Goal: Task Accomplishment & Management: Complete application form

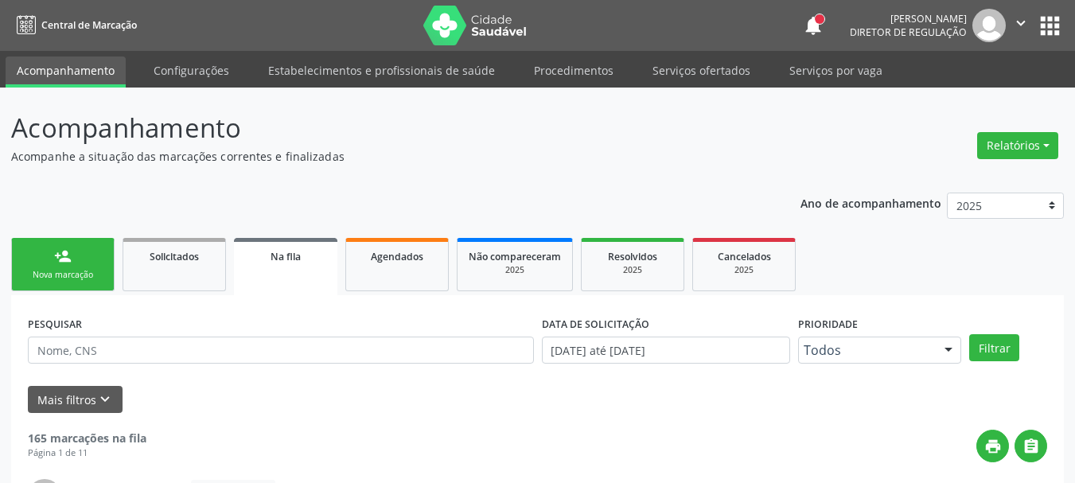
click at [1047, 21] on button "apps" at bounding box center [1050, 26] width 28 height 28
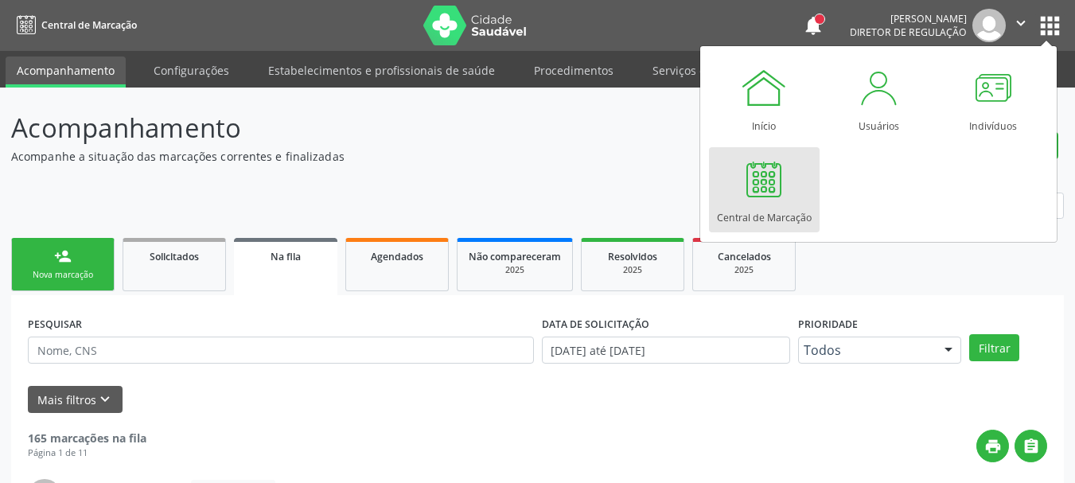
click at [774, 169] on div at bounding box center [764, 179] width 48 height 48
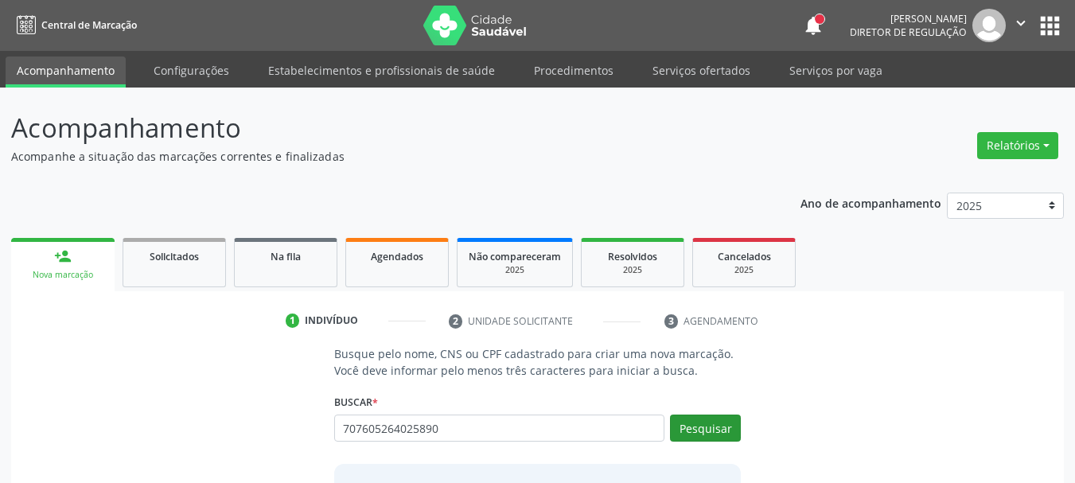
type input "707605264025890"
click at [718, 430] on button "Pesquisar" at bounding box center [705, 427] width 71 height 27
type input "707605264025890"
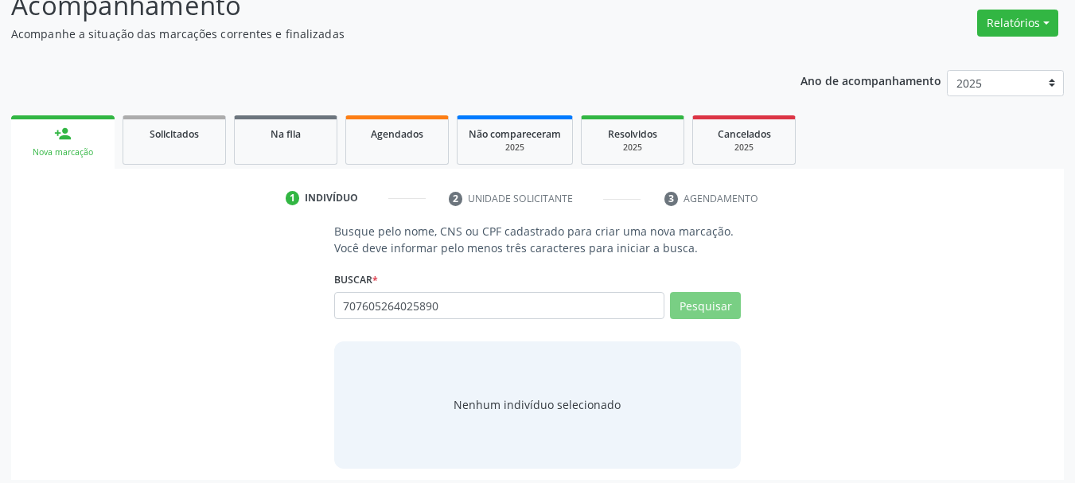
scroll to position [130, 0]
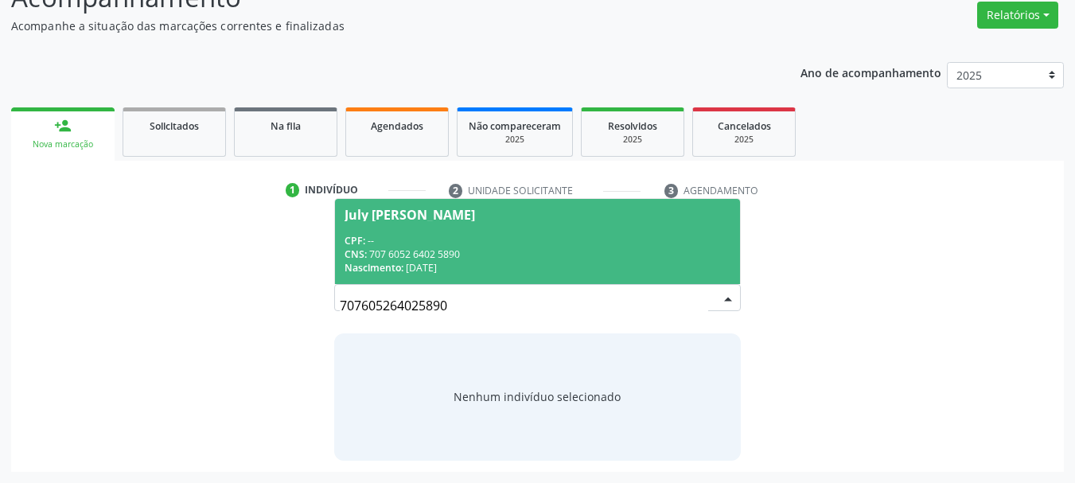
click at [475, 214] on div "July Anne Ferreira Almeida" at bounding box center [409, 214] width 130 height 13
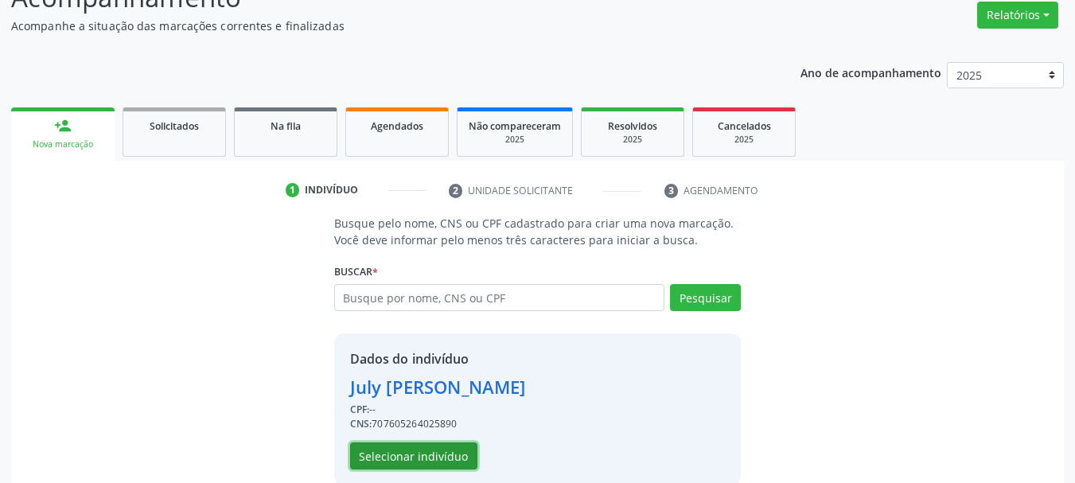
click at [443, 457] on button "Selecionar indivíduo" at bounding box center [413, 455] width 127 height 27
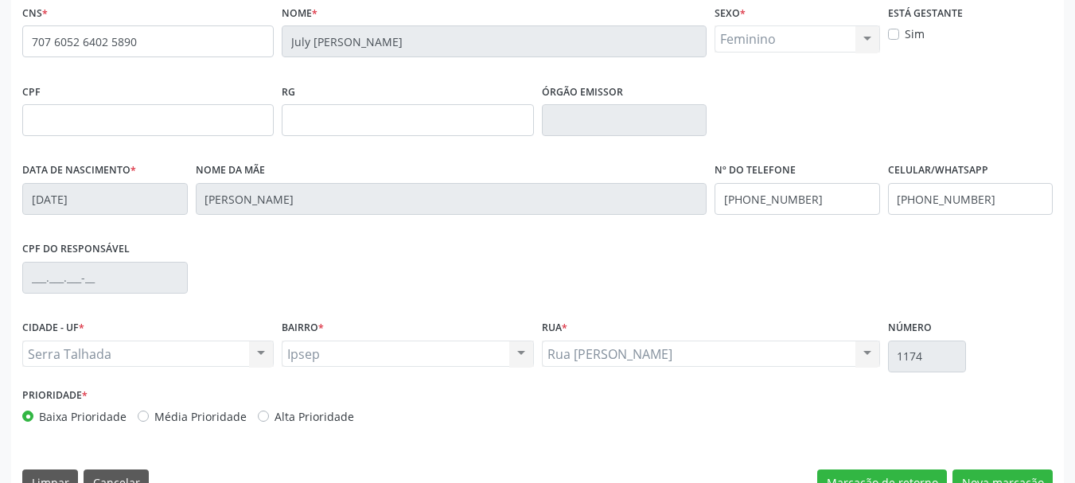
scroll to position [369, 0]
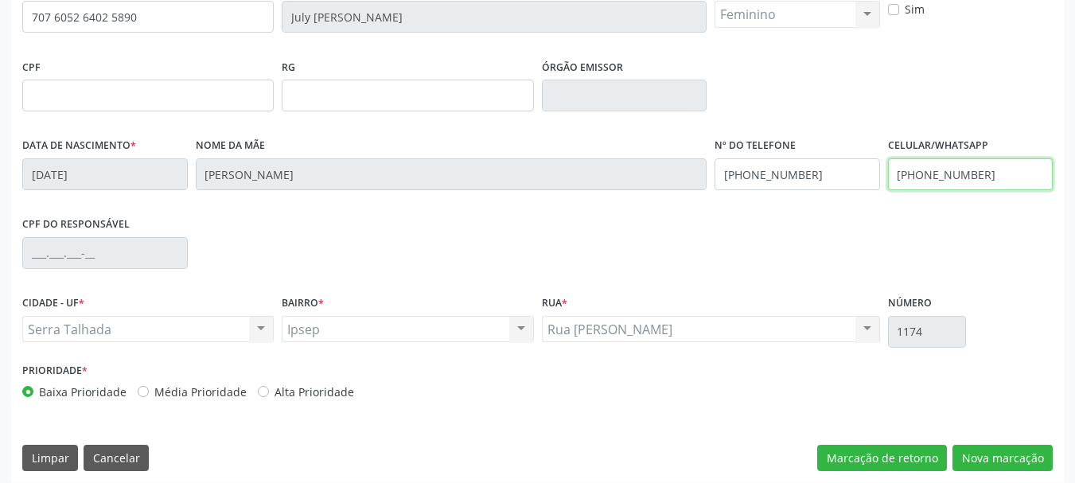
drag, startPoint x: 986, startPoint y: 171, endPoint x: 545, endPoint y: 197, distance: 441.5
click at [545, 197] on div "Data de nascimento * 20/09/1993 Nome da mãe Maria da Conceicao Ferreira Almeida…" at bounding box center [537, 173] width 1038 height 79
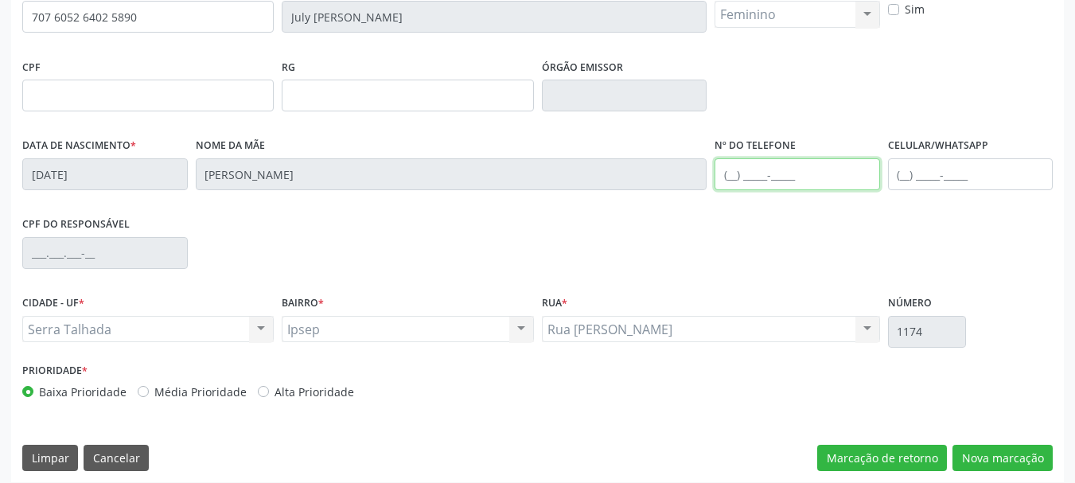
click at [491, 178] on div "Data de nascimento * 20/09/1993 Nome da mãe Maria da Conceicao Ferreira Almeida…" at bounding box center [537, 173] width 1038 height 79
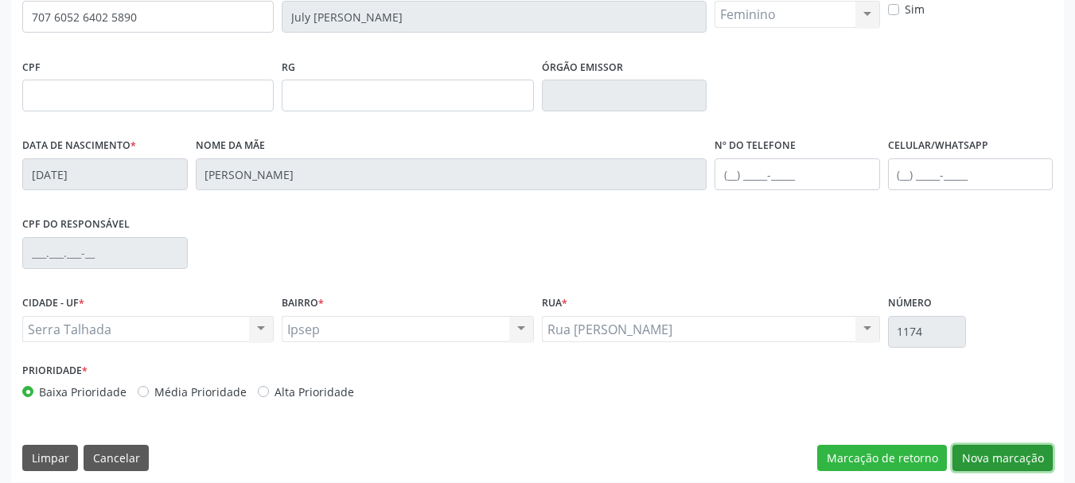
click at [998, 461] on button "Nova marcação" at bounding box center [1002, 458] width 100 height 27
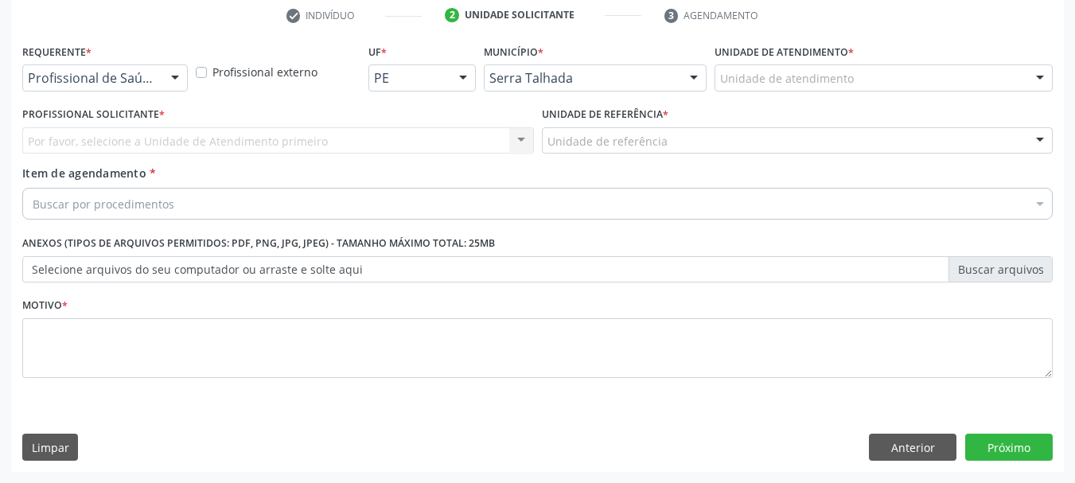
scroll to position [305, 0]
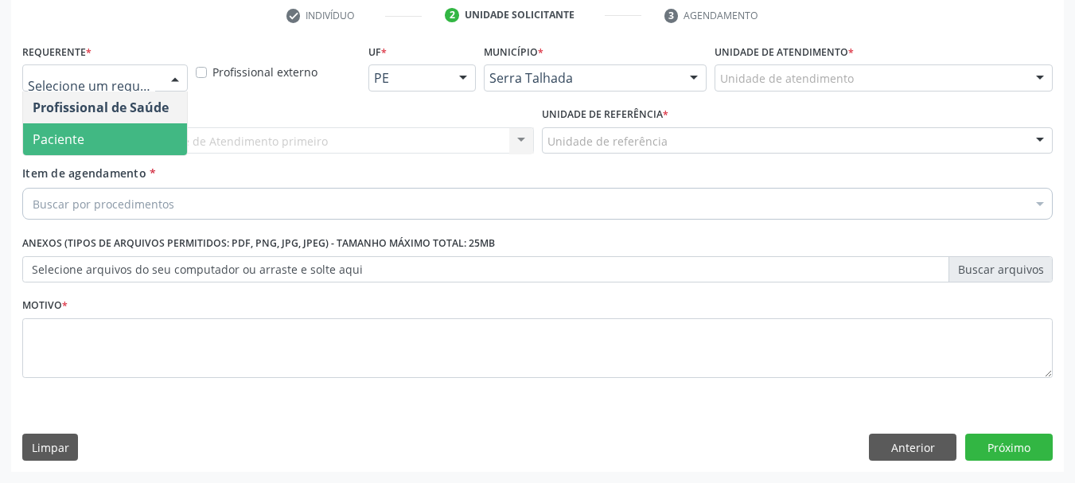
click at [46, 142] on span "Paciente" at bounding box center [59, 139] width 52 height 18
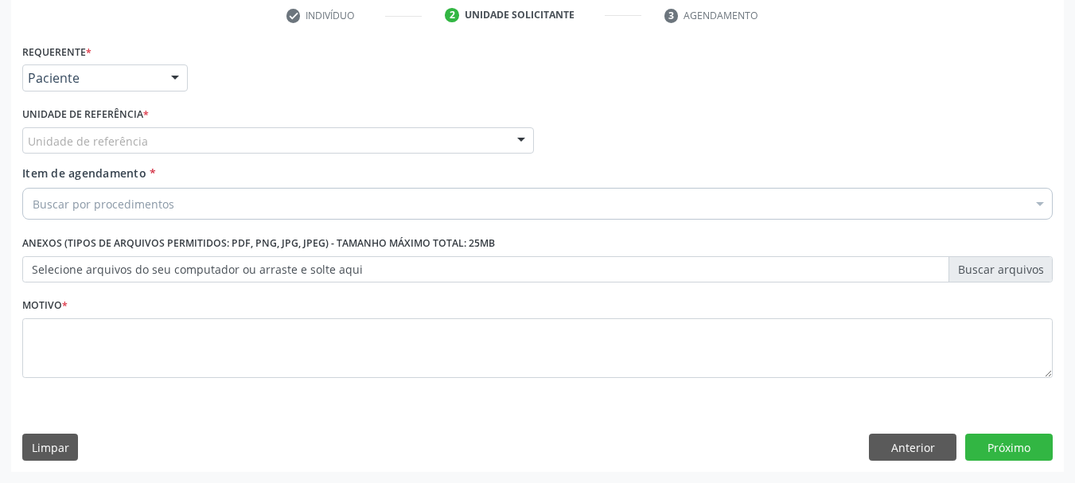
click at [51, 126] on label "Unidade de referência *" at bounding box center [85, 115] width 126 height 25
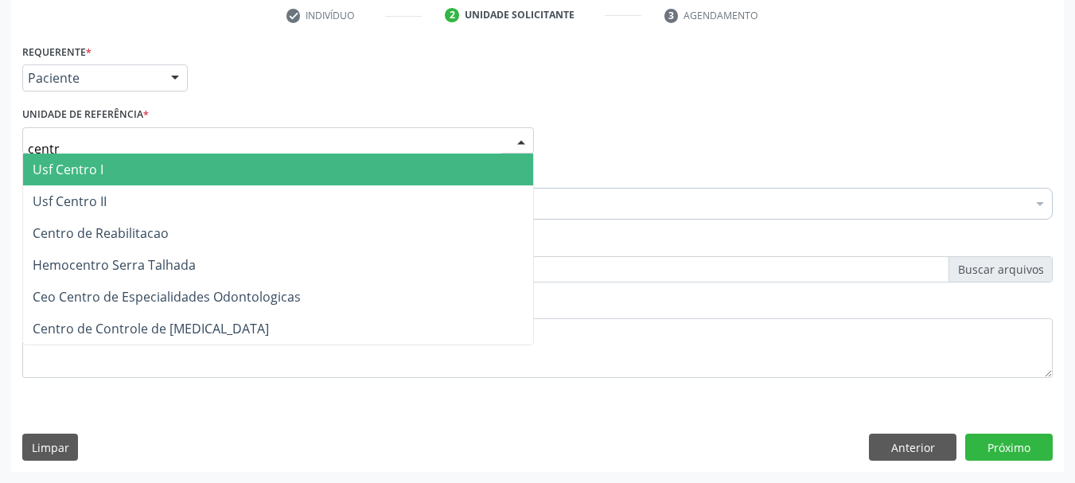
type input "centro"
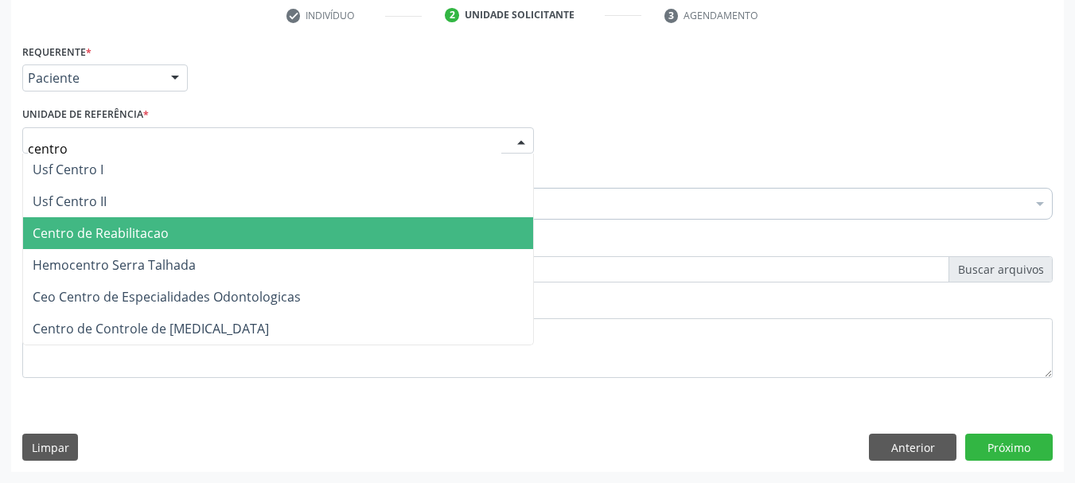
click at [107, 237] on span "Centro de Reabilitacao" at bounding box center [101, 233] width 136 height 18
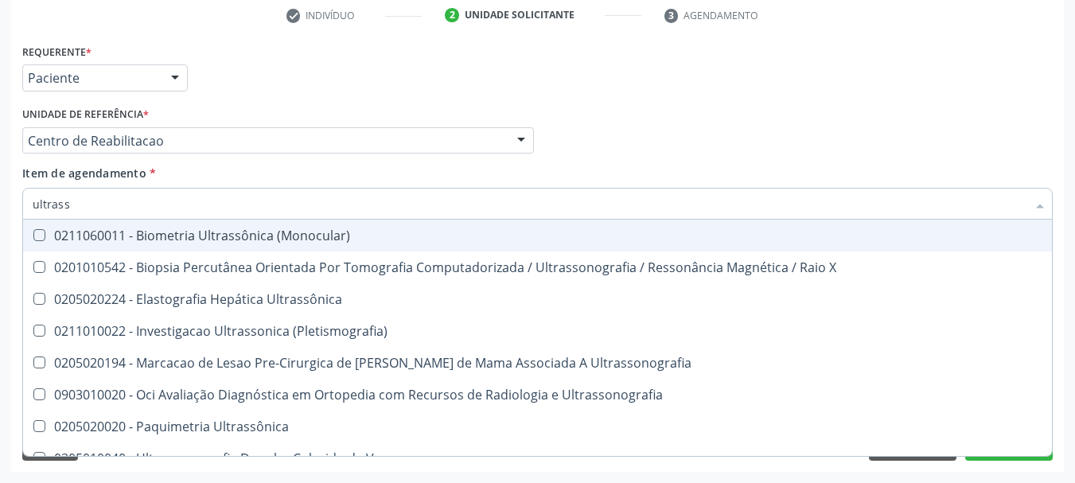
type input "ultrasso"
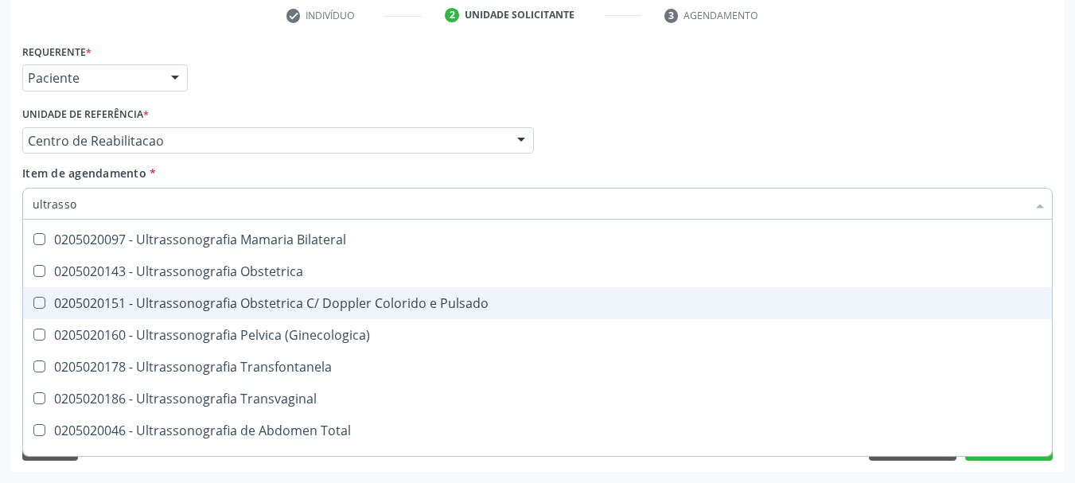
scroll to position [159, 0]
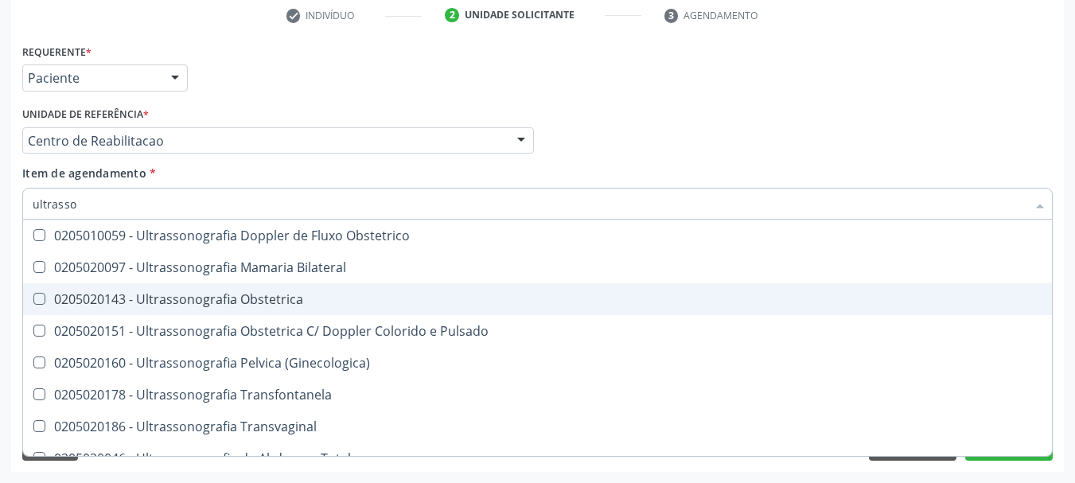
drag, startPoint x: 304, startPoint y: 286, endPoint x: 316, endPoint y: 287, distance: 12.0
click at [304, 286] on span "0205020143 - Ultrassonografia Obstetrica" at bounding box center [537, 299] width 1029 height 32
checkbox Obstetrica "true"
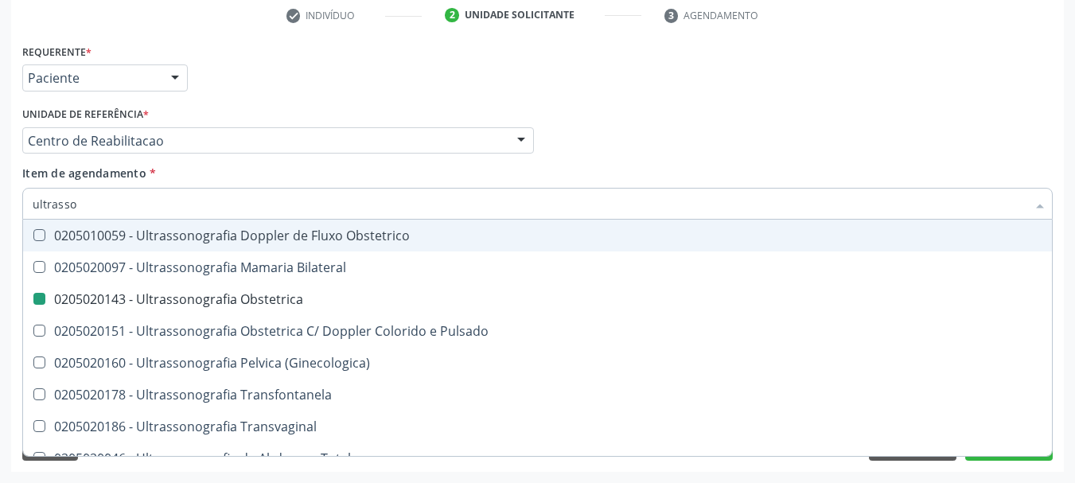
click at [752, 125] on div "Profissional Solicitante Por favor, selecione a Unidade de Atendimento primeiro…" at bounding box center [537, 134] width 1038 height 62
checkbox \(Pletismografia\) "true"
checkbox Obstetrica "false"
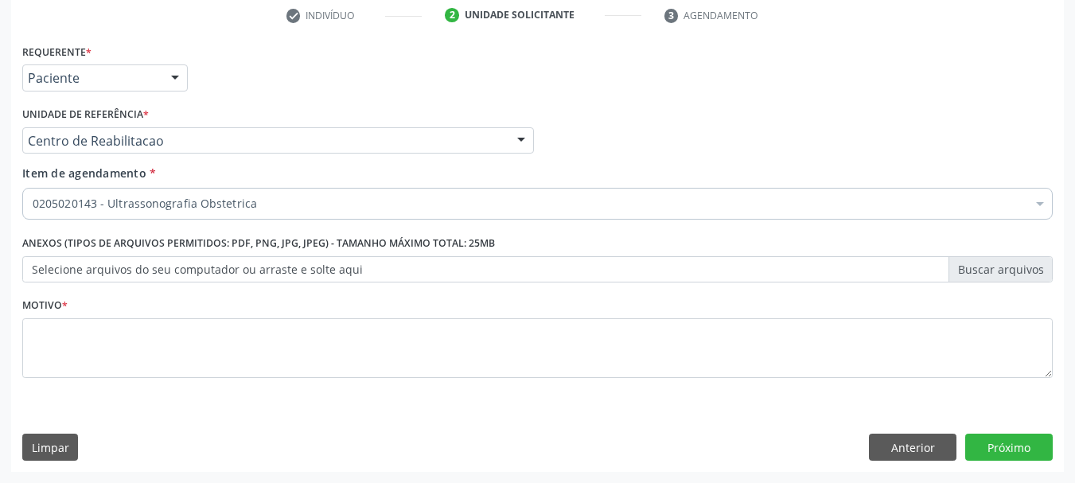
scroll to position [0, 0]
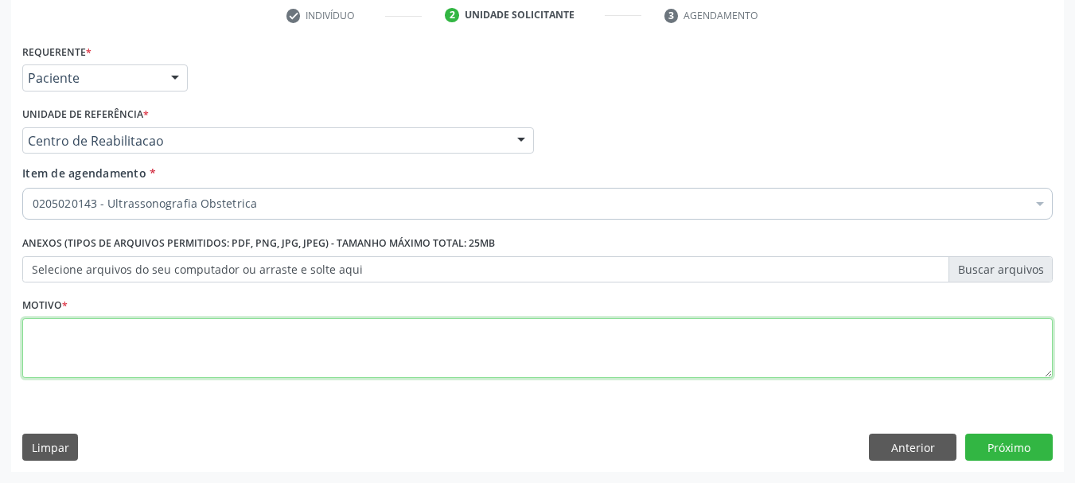
click at [273, 353] on textarea at bounding box center [537, 348] width 1030 height 60
type textarea "....."
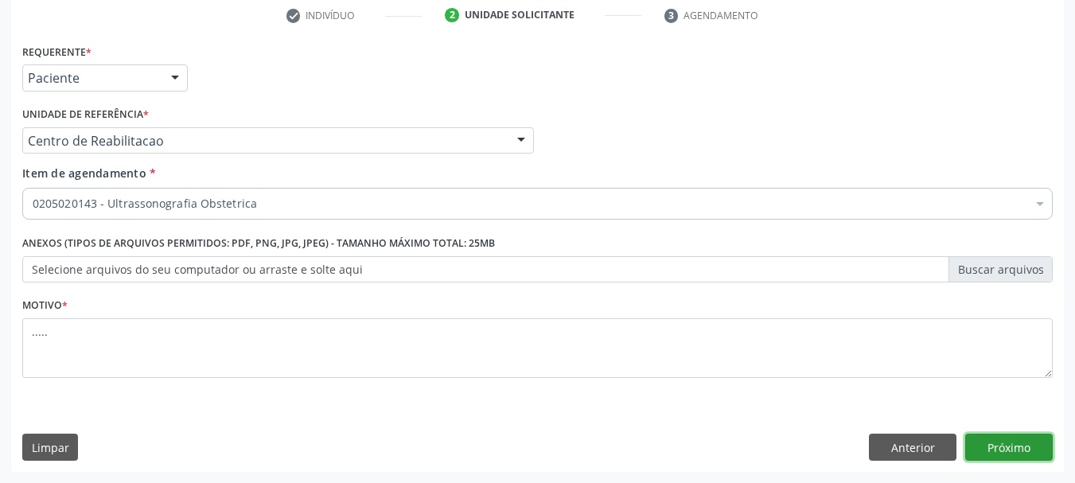
click at [1009, 445] on button "Próximo" at bounding box center [1009, 447] width 88 height 27
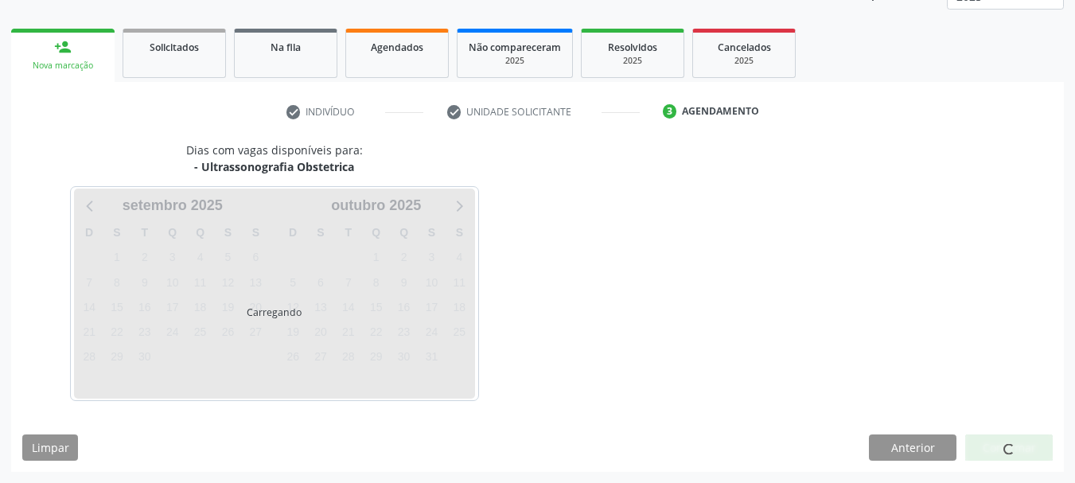
scroll to position [209, 0]
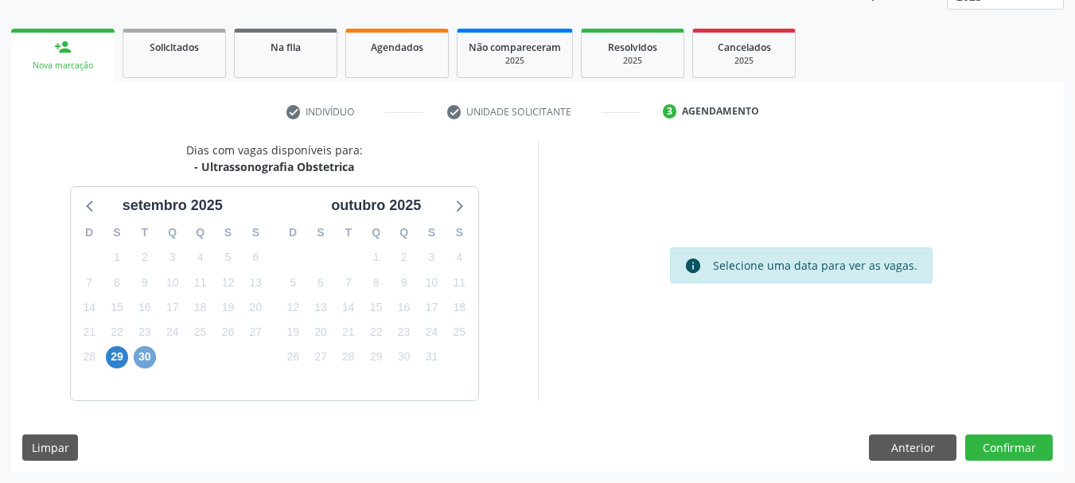
click at [141, 366] on span "30" at bounding box center [145, 357] width 22 height 22
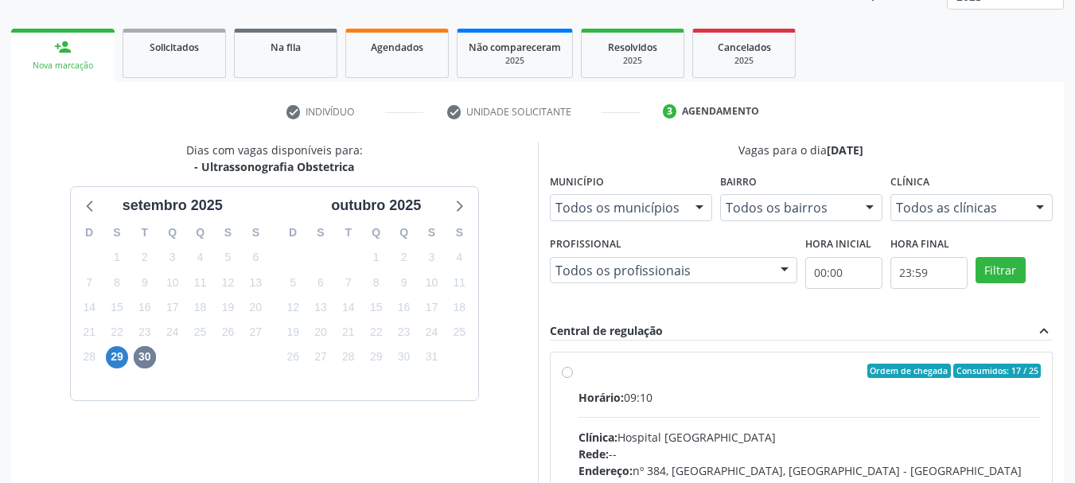
click at [578, 376] on label "Ordem de chegada Consumidos: 17 / 25 Horário: 09:10 Clínica: Hospital Sao Franc…" at bounding box center [809, 486] width 463 height 244
click at [566, 376] on input "Ordem de chegada Consumidos: 17 / 25 Horário: 09:10 Clínica: Hospital Sao Franc…" at bounding box center [567, 371] width 11 height 14
radio input "true"
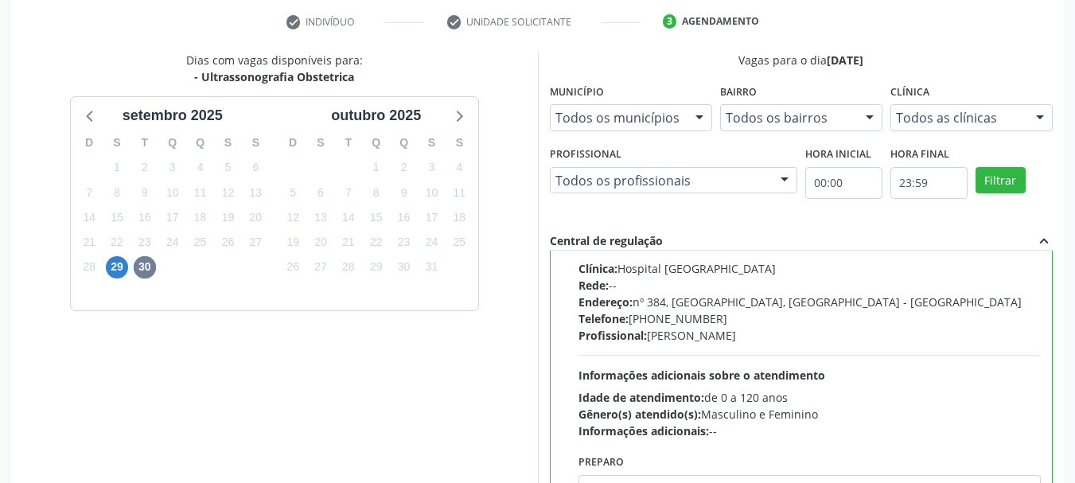
scroll to position [468, 0]
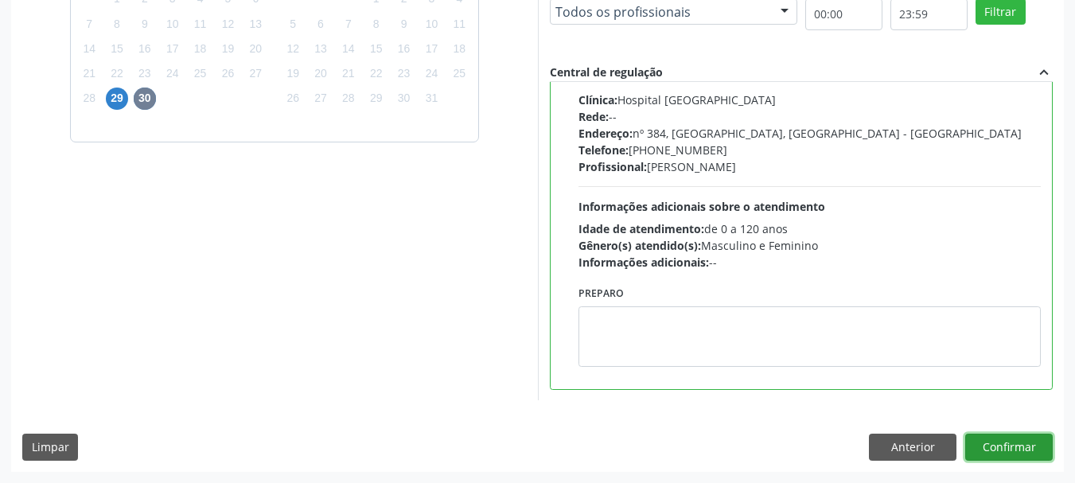
click at [998, 453] on button "Confirmar" at bounding box center [1009, 447] width 88 height 27
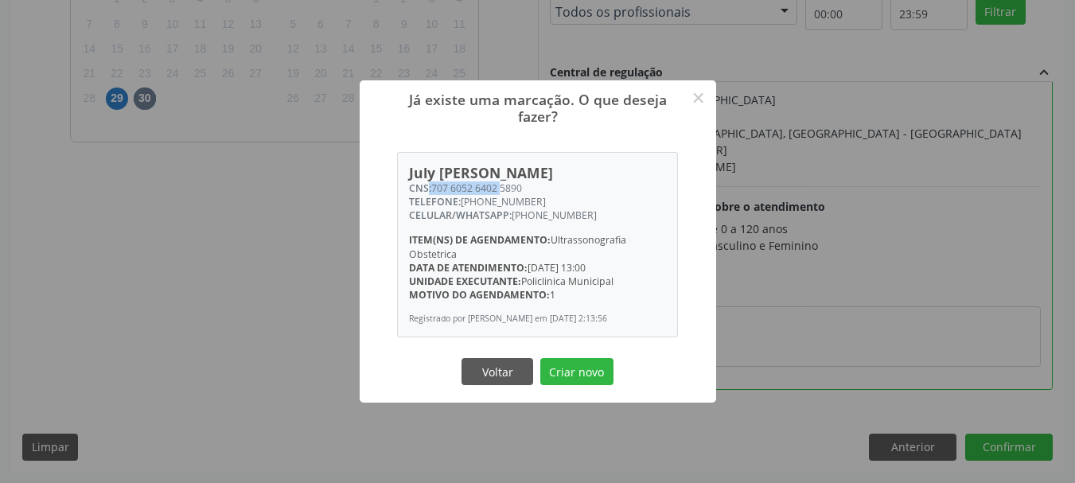
drag, startPoint x: 429, startPoint y: 189, endPoint x: 500, endPoint y: 193, distance: 71.7
click at [500, 193] on div "CNS: 707 6052 6402 5890" at bounding box center [537, 188] width 257 height 14
click at [501, 200] on div "TELEFONE: (87) 99811-3269" at bounding box center [537, 202] width 257 height 14
drag, startPoint x: 434, startPoint y: 185, endPoint x: 541, endPoint y: 194, distance: 107.0
click at [541, 194] on div "CNS: 707 6052 6402 5890" at bounding box center [537, 188] width 257 height 14
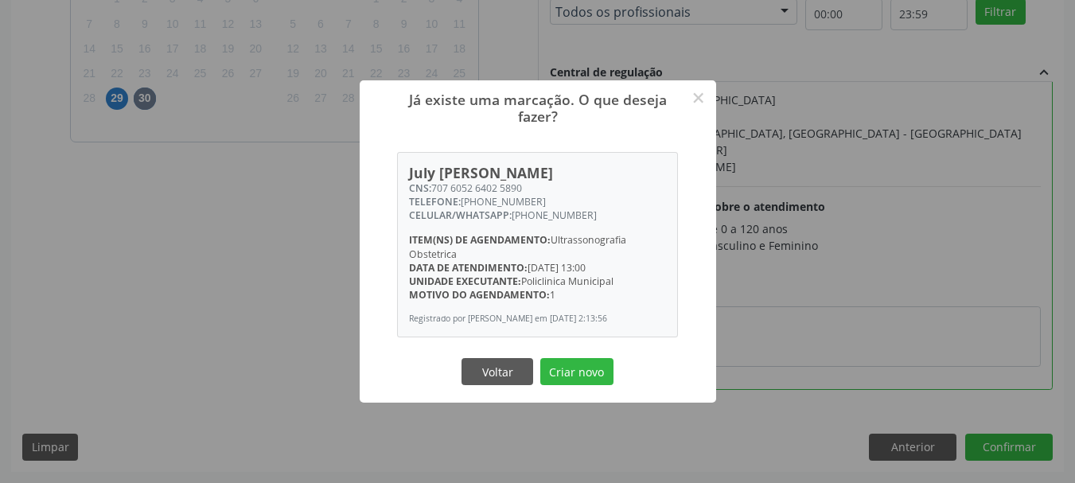
drag, startPoint x: 502, startPoint y: 197, endPoint x: 429, endPoint y: 191, distance: 73.5
click at [429, 191] on span "CNS:" at bounding box center [420, 188] width 22 height 14
drag, startPoint x: 433, startPoint y: 189, endPoint x: 542, endPoint y: 187, distance: 109.0
click at [542, 187] on div "CNS: 707 6052 6402 5890" at bounding box center [537, 188] width 257 height 14
copy div "707 6052 6402 5890"
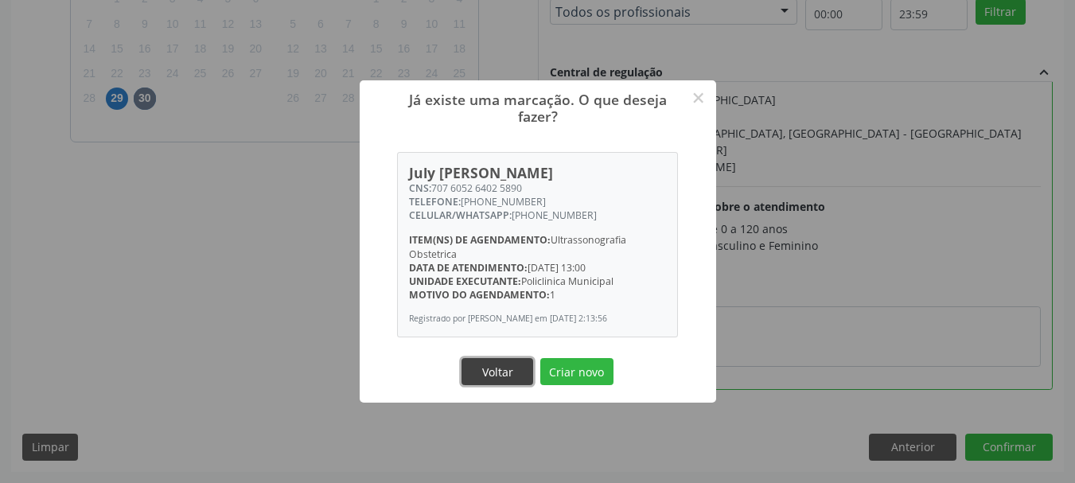
click at [500, 374] on button "Voltar" at bounding box center [497, 371] width 72 height 27
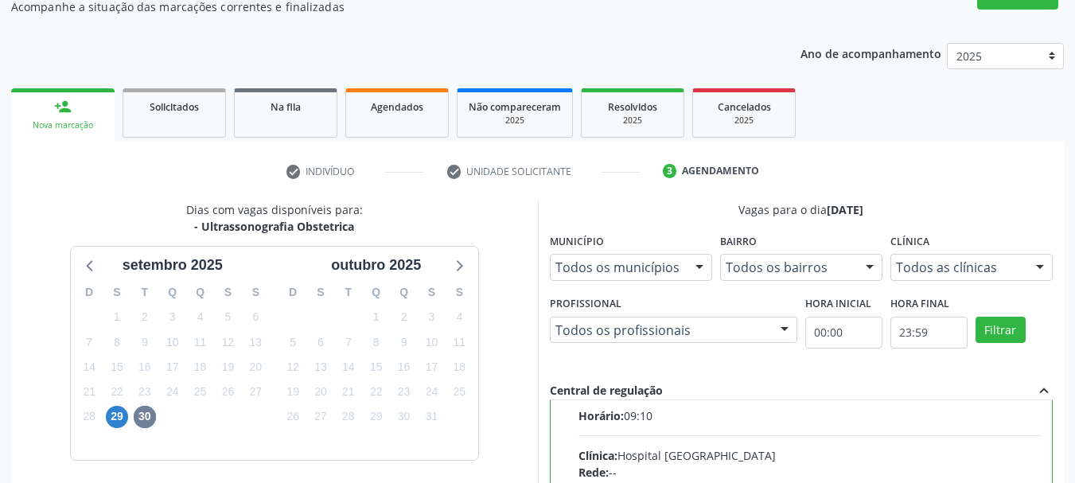
scroll to position [79, 0]
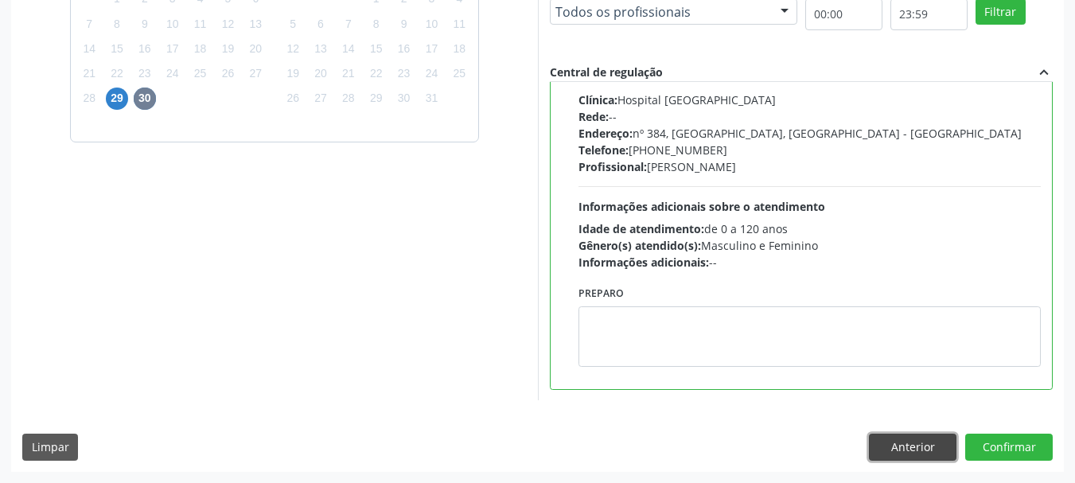
click at [939, 446] on button "Anterior" at bounding box center [913, 447] width 88 height 27
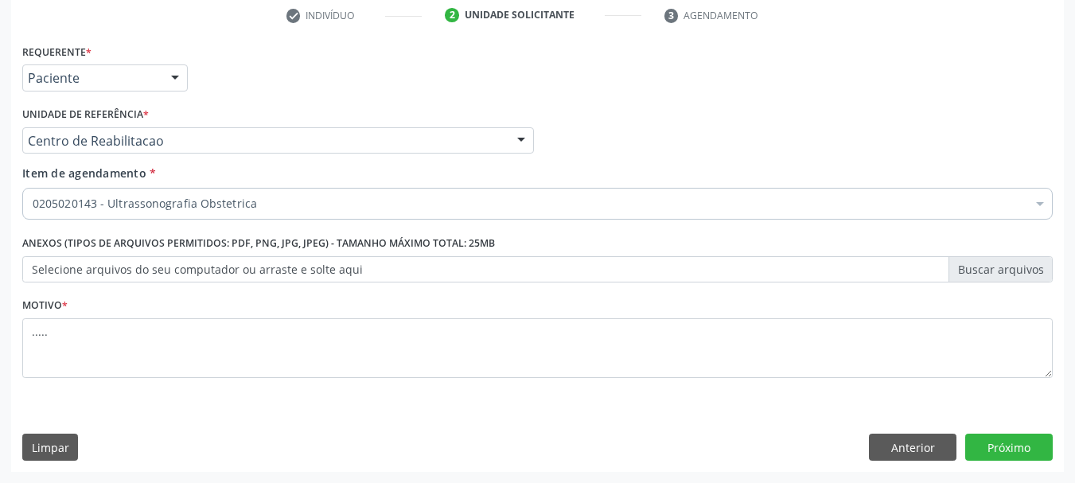
scroll to position [305, 0]
click at [998, 456] on button "Próximo" at bounding box center [1009, 447] width 88 height 27
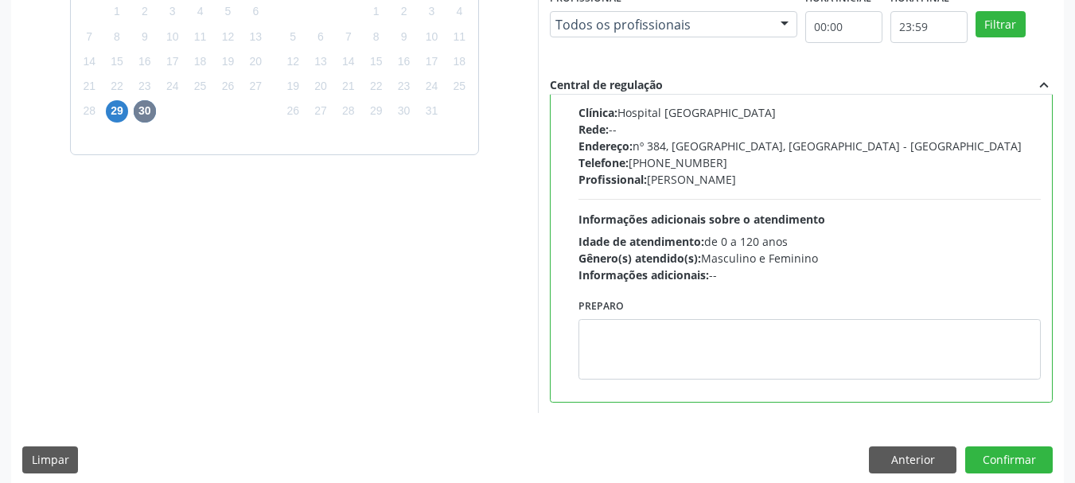
scroll to position [468, 0]
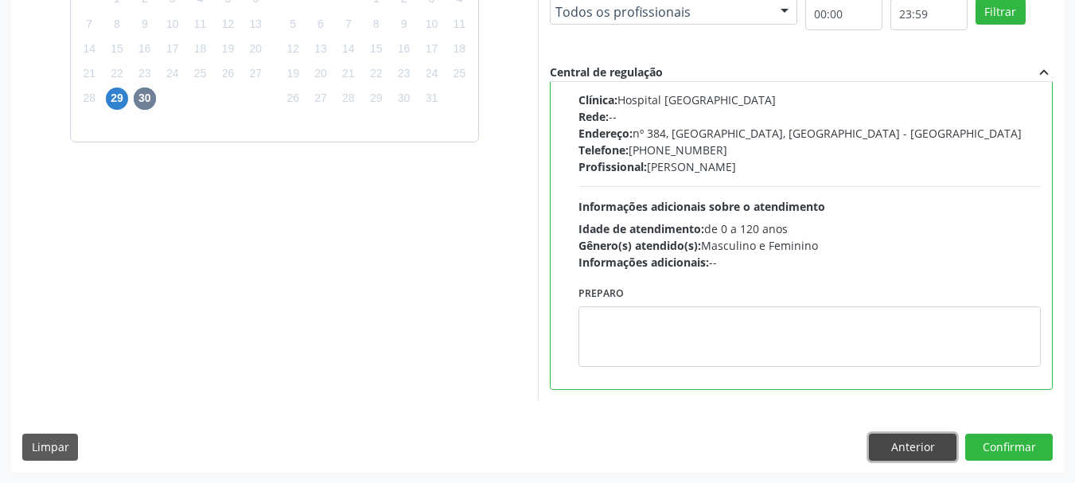
drag, startPoint x: 939, startPoint y: 444, endPoint x: 736, endPoint y: 321, distance: 237.0
click at [937, 445] on button "Anterior" at bounding box center [913, 447] width 88 height 27
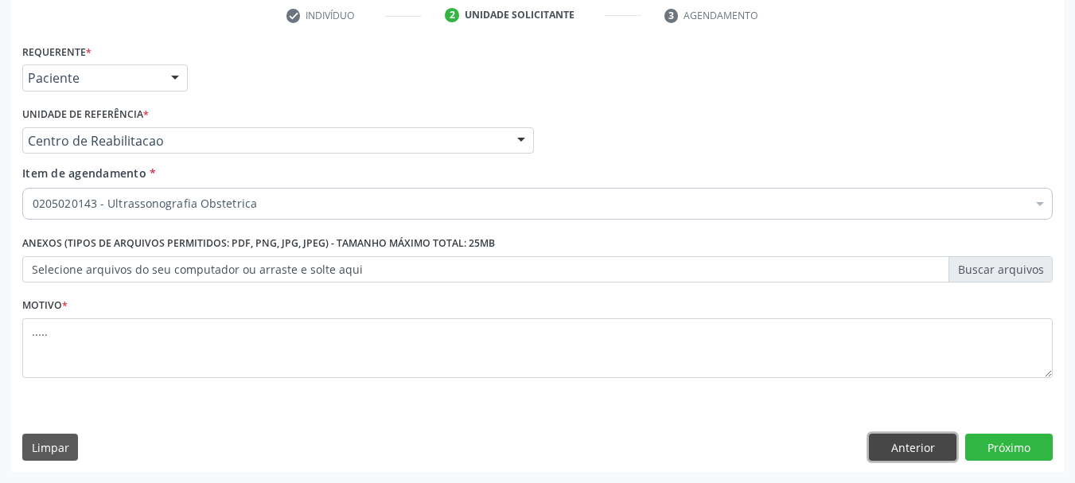
drag, startPoint x: 928, startPoint y: 436, endPoint x: 888, endPoint y: 416, distance: 45.2
click at [929, 436] on button "Anterior" at bounding box center [913, 447] width 88 height 27
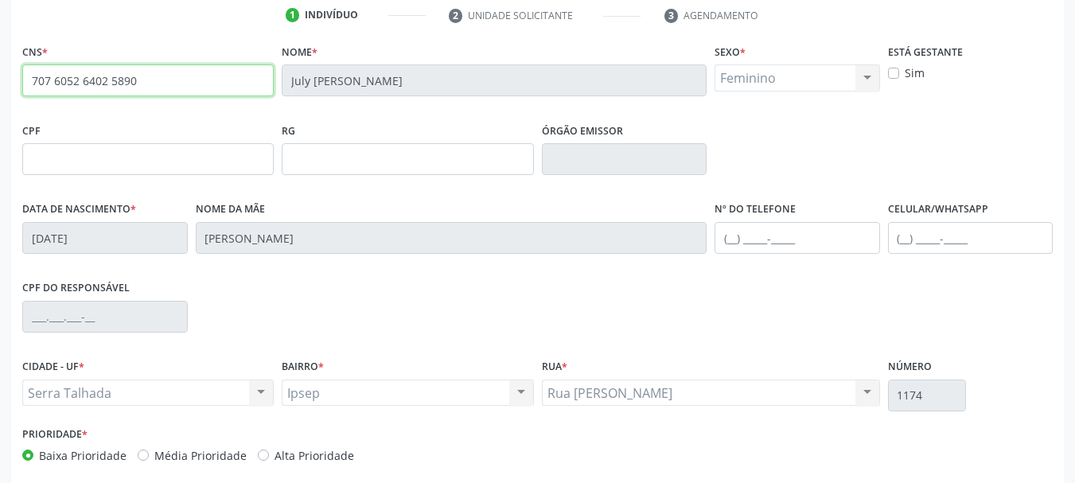
drag, startPoint x: 113, startPoint y: 91, endPoint x: 0, endPoint y: 89, distance: 113.0
click at [0, 89] on div "Acompanhamento Acompanhe a situação das marcações correntes e finalizadas Relat…" at bounding box center [537, 169] width 1075 height 775
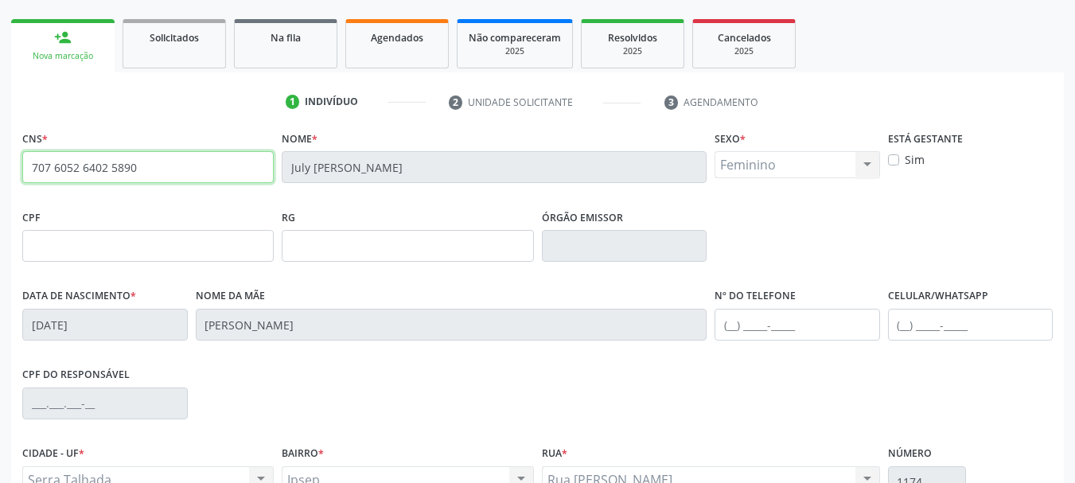
scroll to position [67, 0]
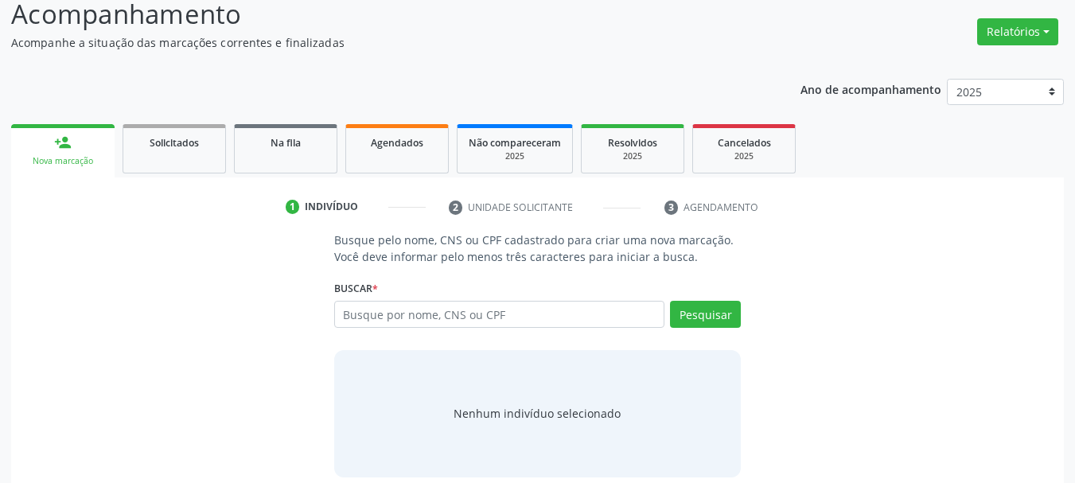
scroll to position [130, 0]
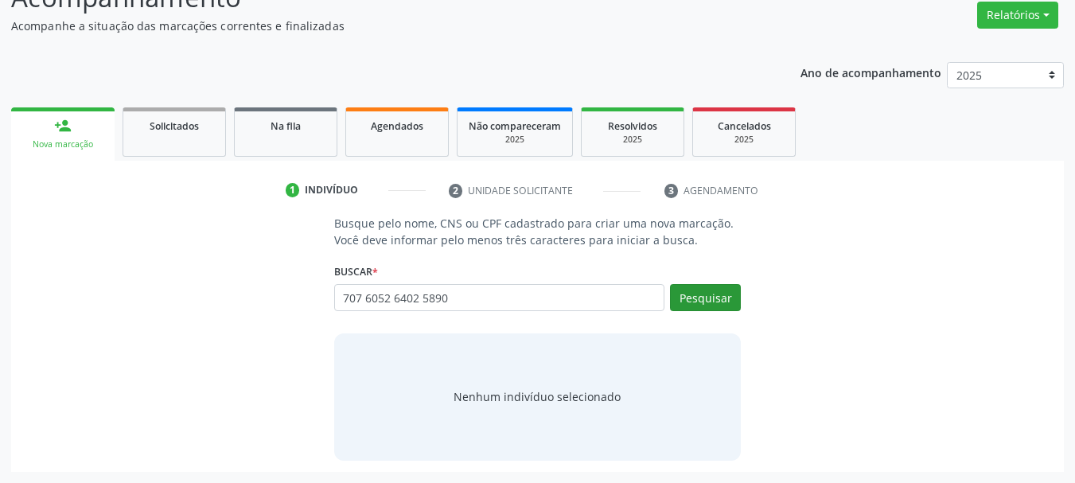
type input "707 6052 6402 5890"
click at [699, 301] on button "Pesquisar" at bounding box center [705, 297] width 71 height 27
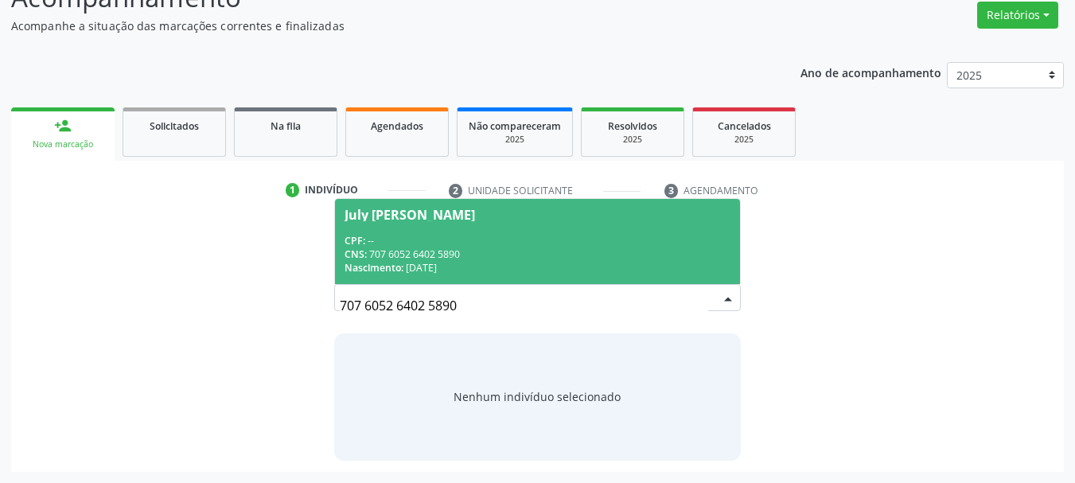
click at [424, 237] on div "CPF: --" at bounding box center [537, 241] width 387 height 14
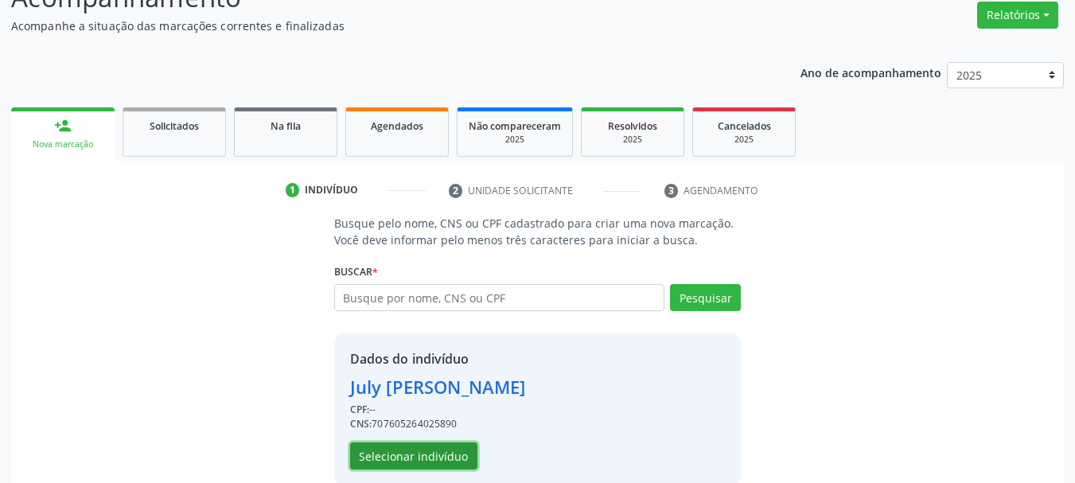
click at [383, 447] on button "Selecionar indivíduo" at bounding box center [413, 455] width 127 height 27
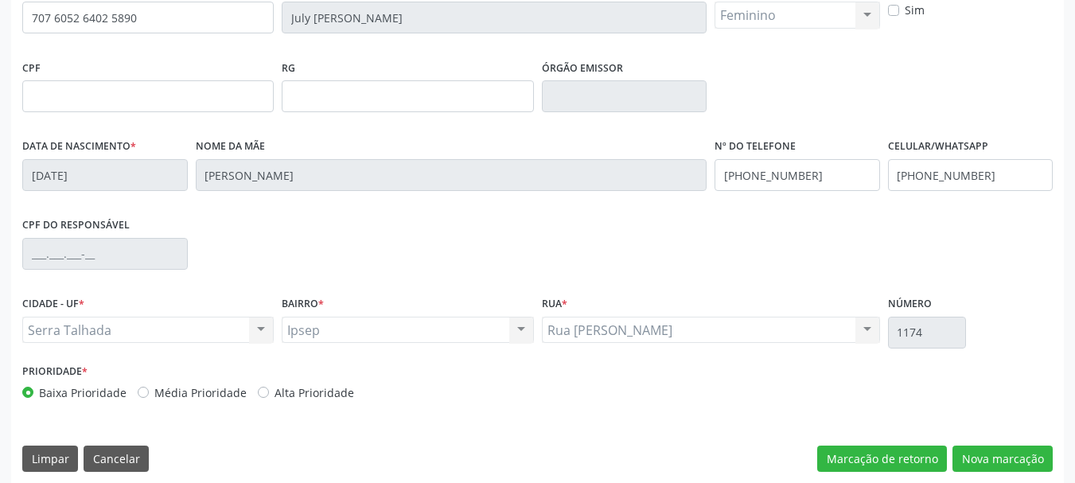
scroll to position [369, 0]
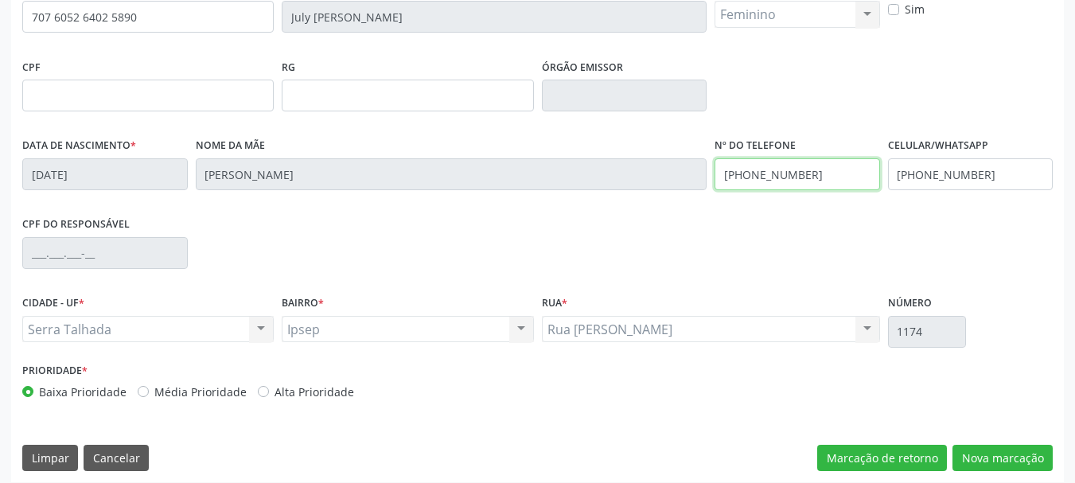
drag, startPoint x: 825, startPoint y: 181, endPoint x: 519, endPoint y: 194, distance: 306.5
click at [519, 194] on div "Data de nascimento * 20/09/1993 Nome da mãe Maria da Conceicao Ferreira Almeida…" at bounding box center [537, 173] width 1038 height 79
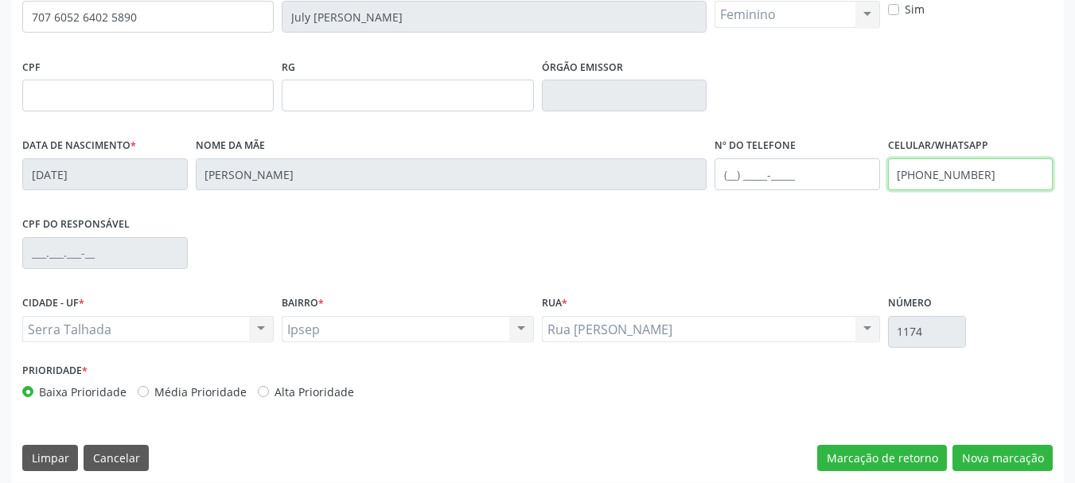
drag, startPoint x: 1015, startPoint y: 182, endPoint x: 744, endPoint y: 226, distance: 274.8
click at [743, 227] on div "CNS * 707 6052 6402 5890 Nome * July Anne Ferreira Almeida Sexo * Feminino Masc…" at bounding box center [537, 193] width 1030 height 434
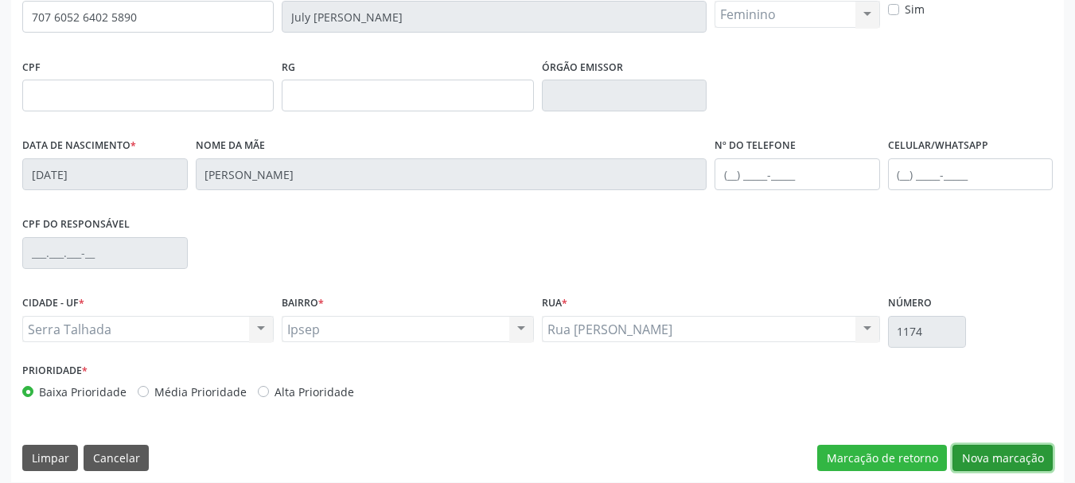
click at [989, 451] on button "Nova marcação" at bounding box center [1002, 458] width 100 height 27
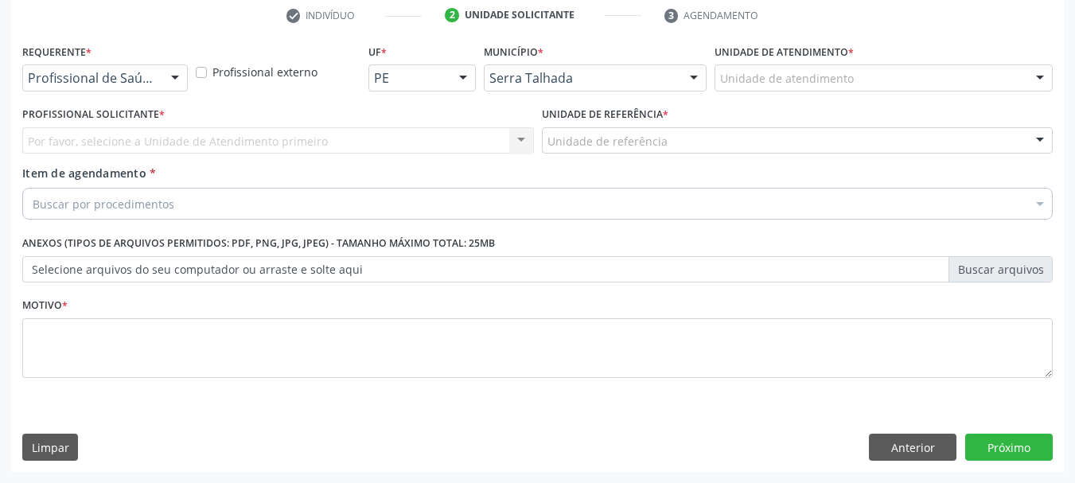
scroll to position [305, 0]
click at [151, 94] on div "Requerente * Profissional de Saúde Profissional de Saúde Paciente Nenhum result…" at bounding box center [104, 71] width 173 height 62
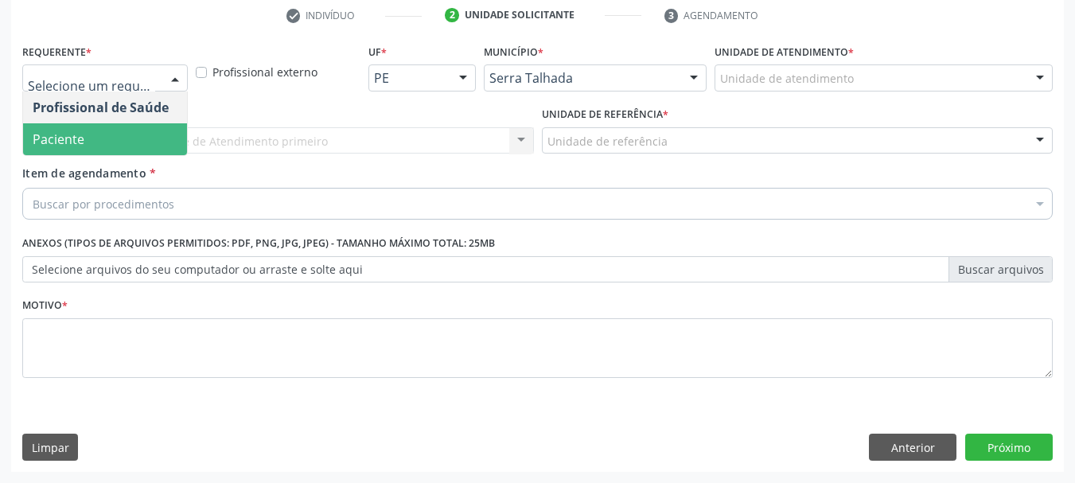
click at [121, 133] on span "Paciente" at bounding box center [105, 139] width 164 height 32
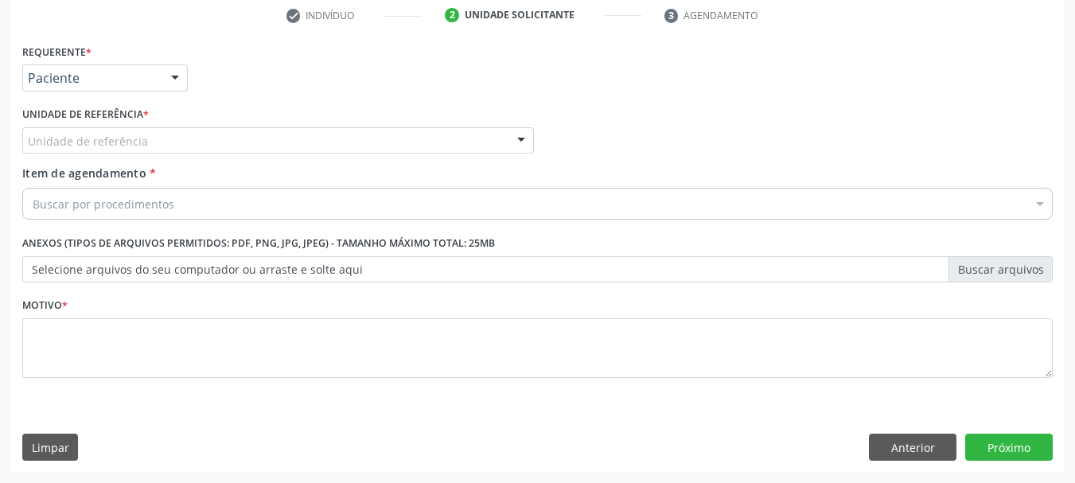
click at [123, 129] on div "Unidade de referência" at bounding box center [277, 140] width 511 height 27
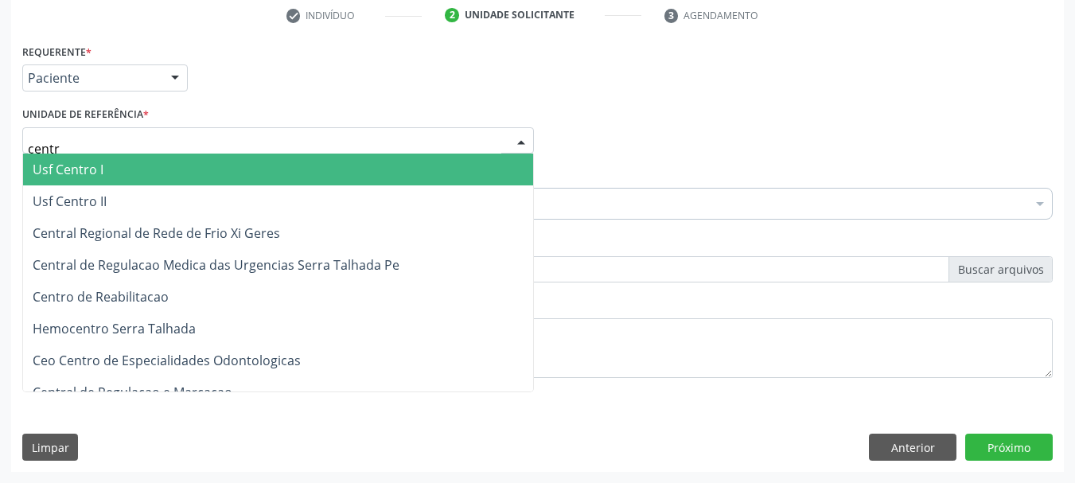
type input "centro"
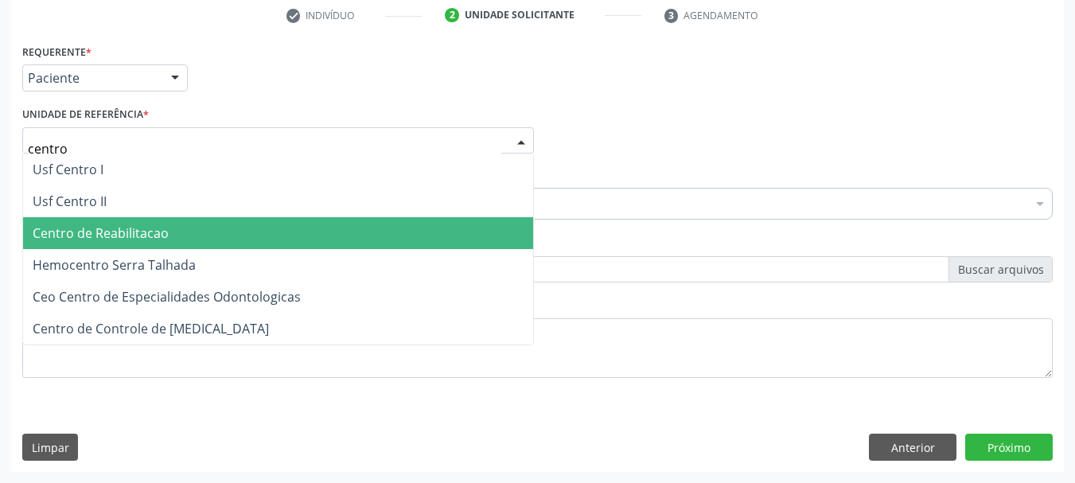
click at [144, 233] on span "Centro de Reabilitacao" at bounding box center [101, 233] width 136 height 18
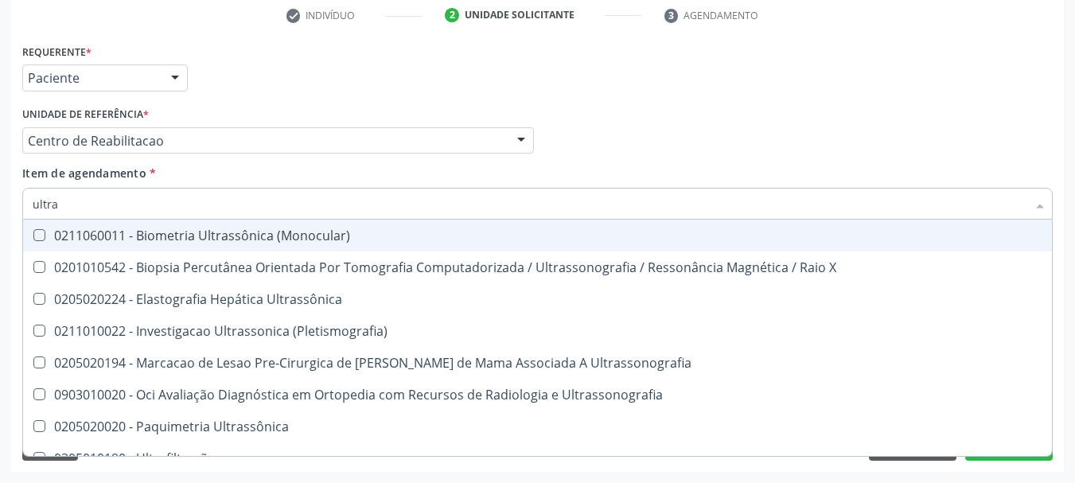
type input "ultras"
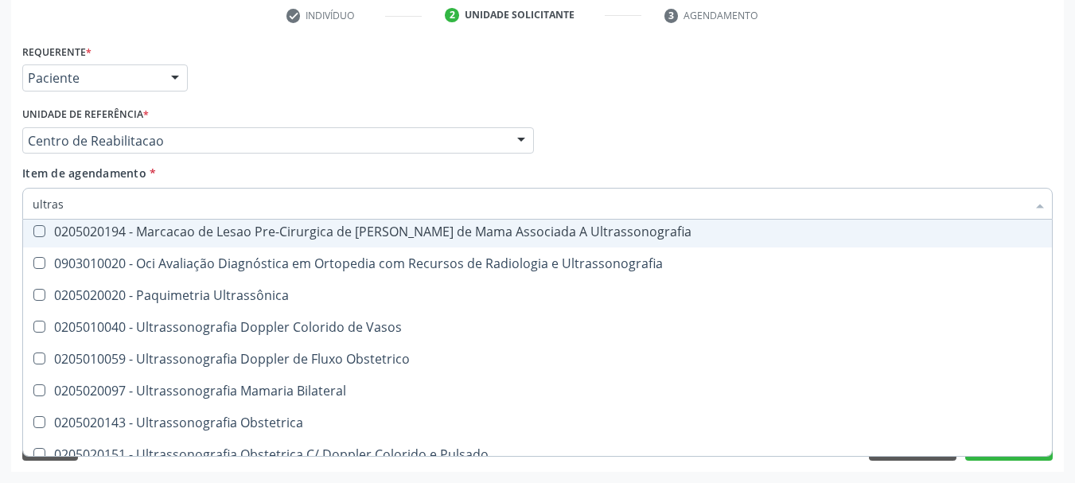
scroll to position [159, 0]
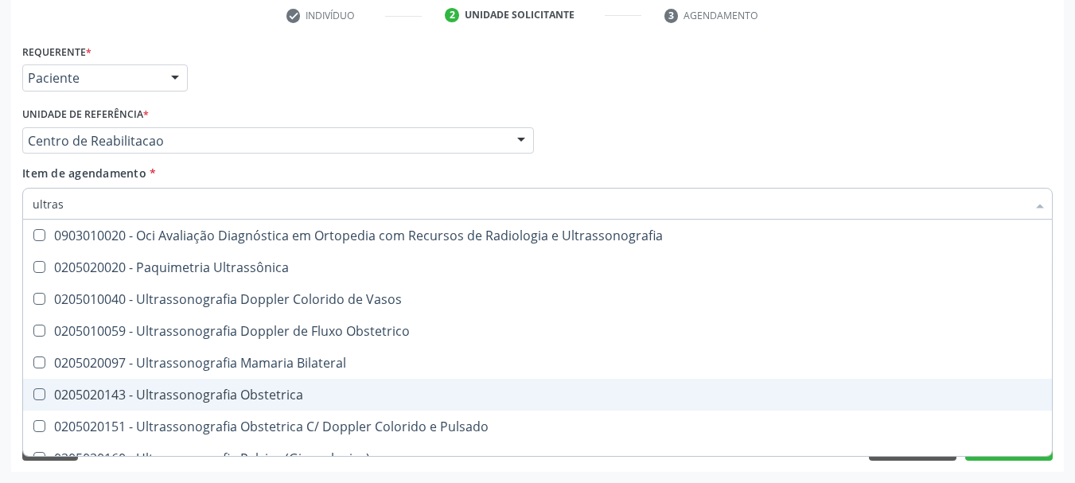
click at [244, 388] on div "0205020143 - Ultrassonografia Obstetrica" at bounding box center [537, 394] width 1009 height 13
checkbox Obstetrica "true"
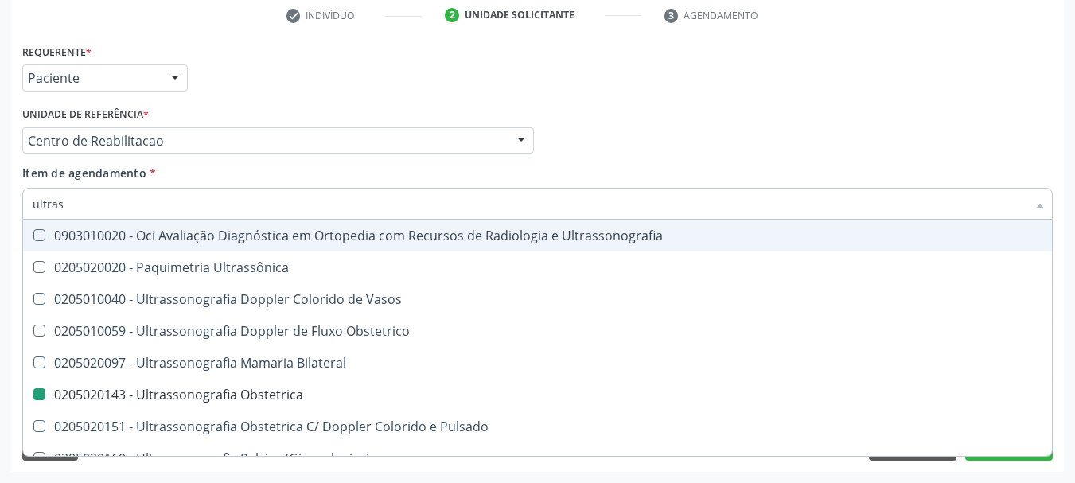
click at [682, 148] on div "Profissional Solicitante Por favor, selecione a Unidade de Atendimento primeiro…" at bounding box center [537, 134] width 1038 height 62
checkbox X "true"
checkbox Obstetrica "false"
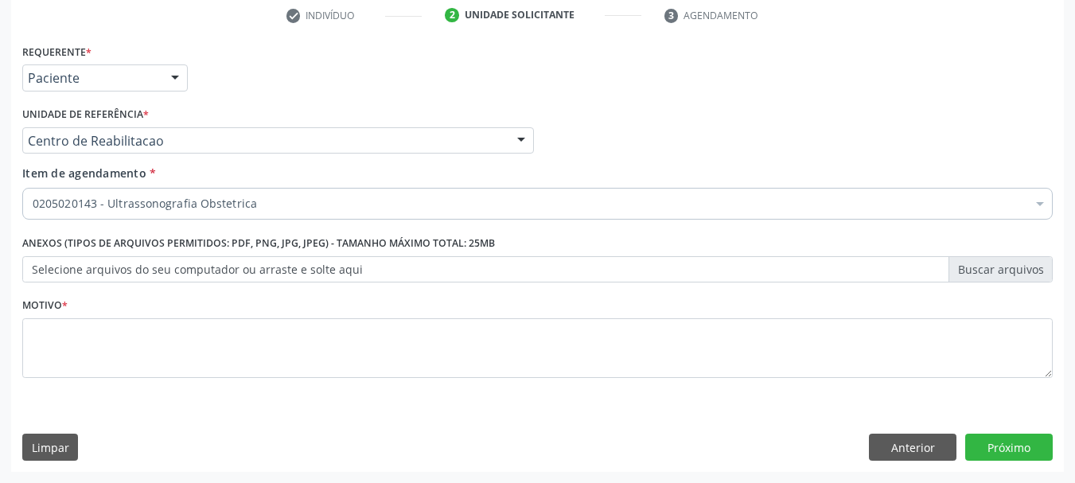
scroll to position [0, 0]
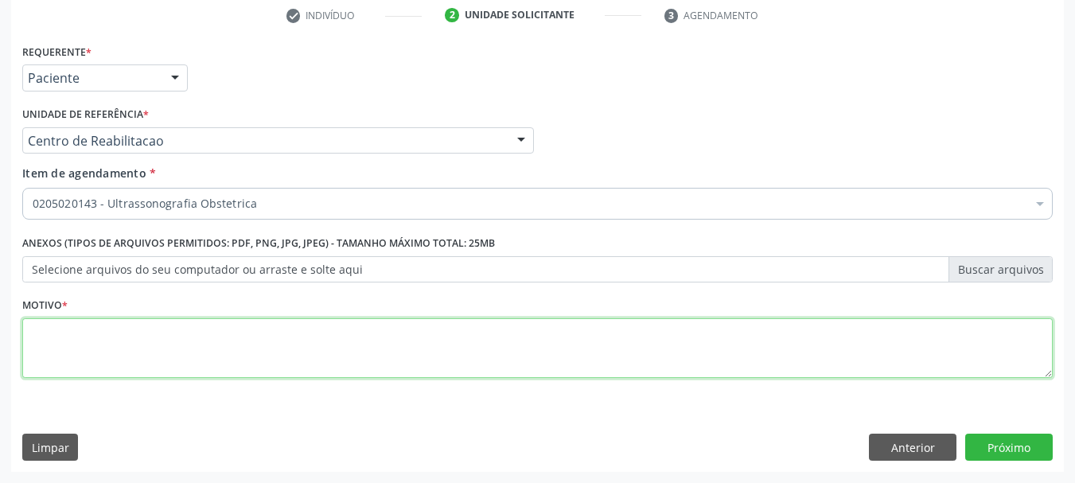
click at [266, 349] on textarea at bounding box center [537, 348] width 1030 height 60
type textarea "..."
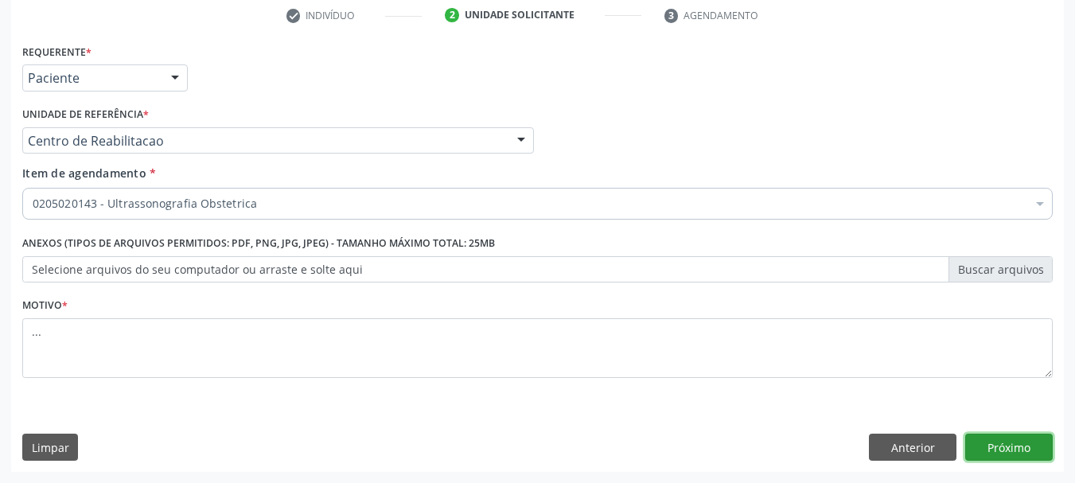
click at [990, 456] on button "Próximo" at bounding box center [1009, 447] width 88 height 27
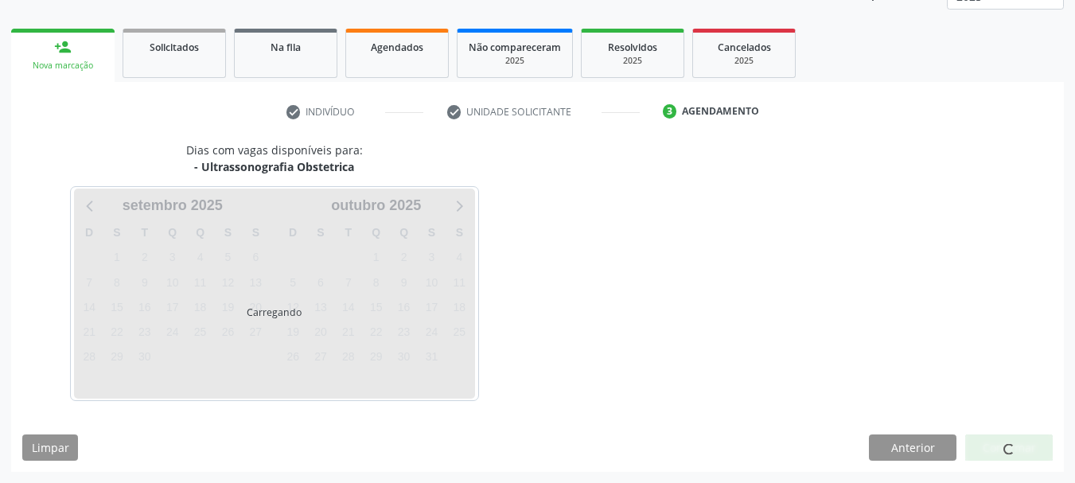
scroll to position [209, 0]
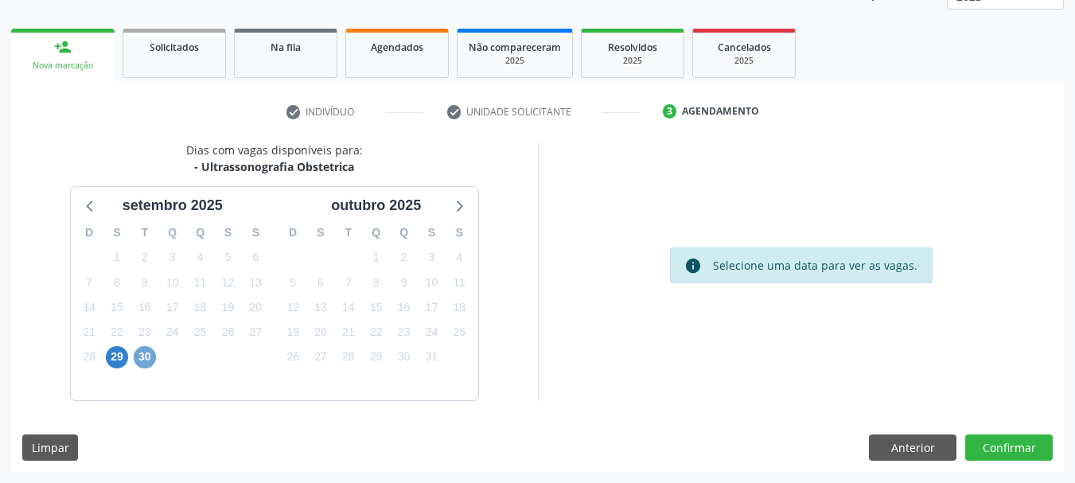
click at [140, 352] on span "30" at bounding box center [145, 357] width 22 height 22
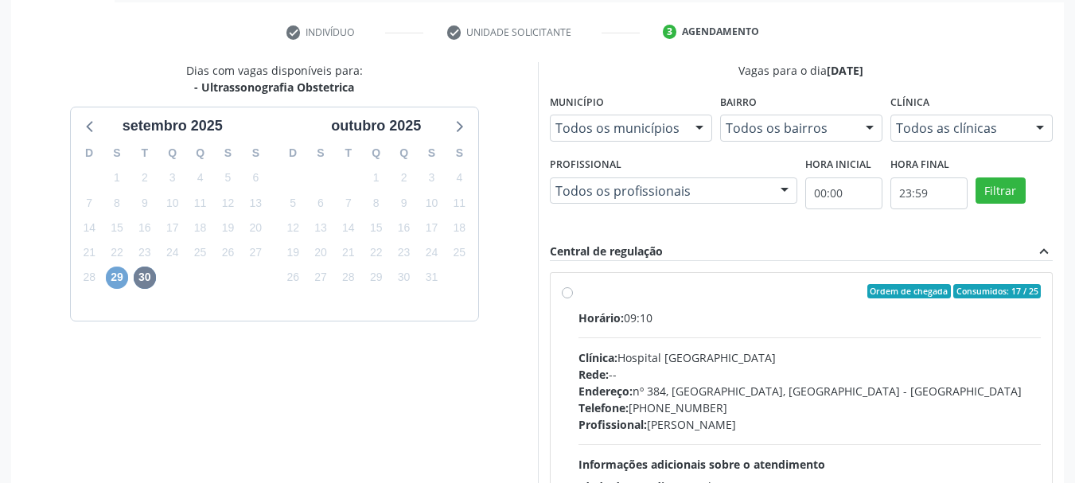
click at [120, 276] on span "29" at bounding box center [117, 277] width 22 height 22
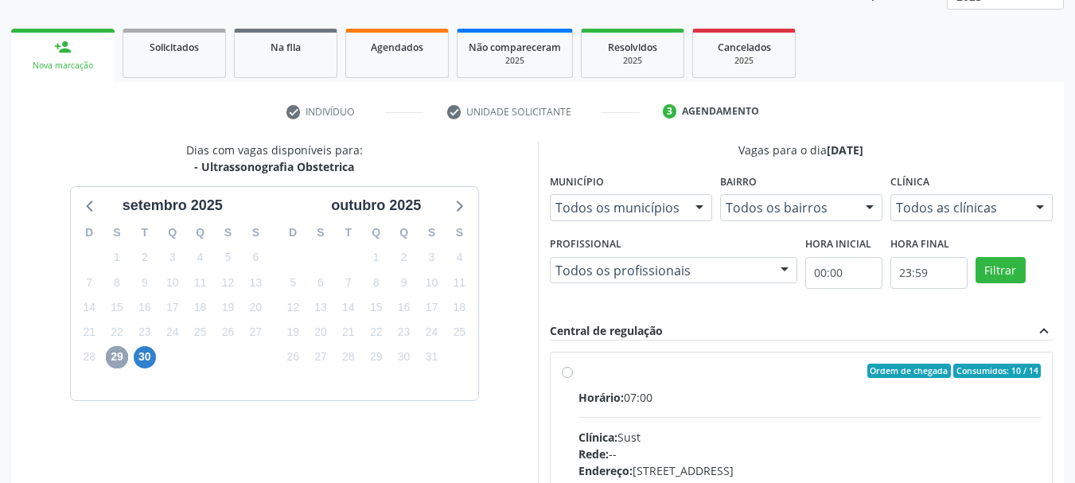
scroll to position [289, 0]
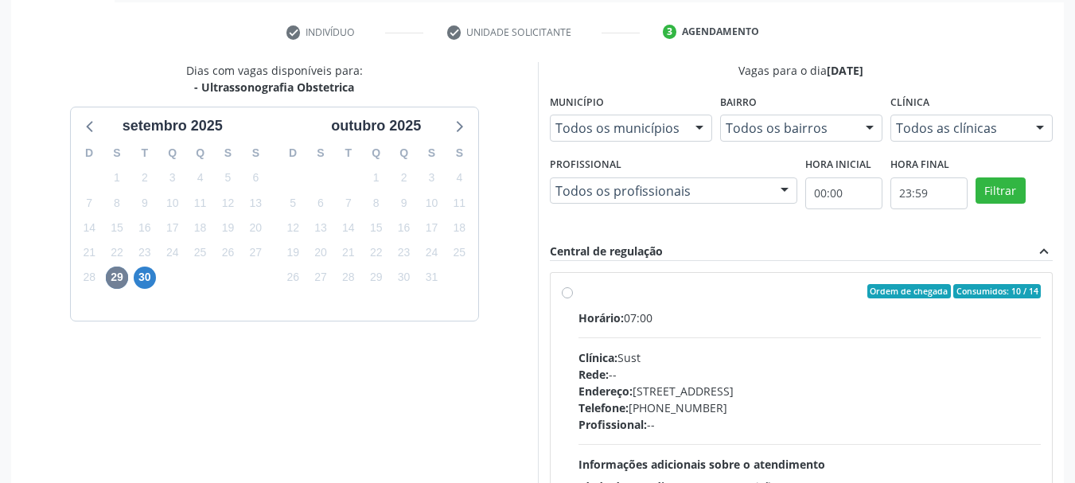
click at [578, 290] on label "Ordem de chegada Consumidos: 10 / 14 Horário: 07:00 Clínica: Sust Rede: -- Ende…" at bounding box center [809, 406] width 463 height 244
click at [564, 290] on input "Ordem de chegada Consumidos: 10 / 14 Horário: 07:00 Clínica: Sust Rede: -- Ende…" at bounding box center [567, 291] width 11 height 14
radio input "true"
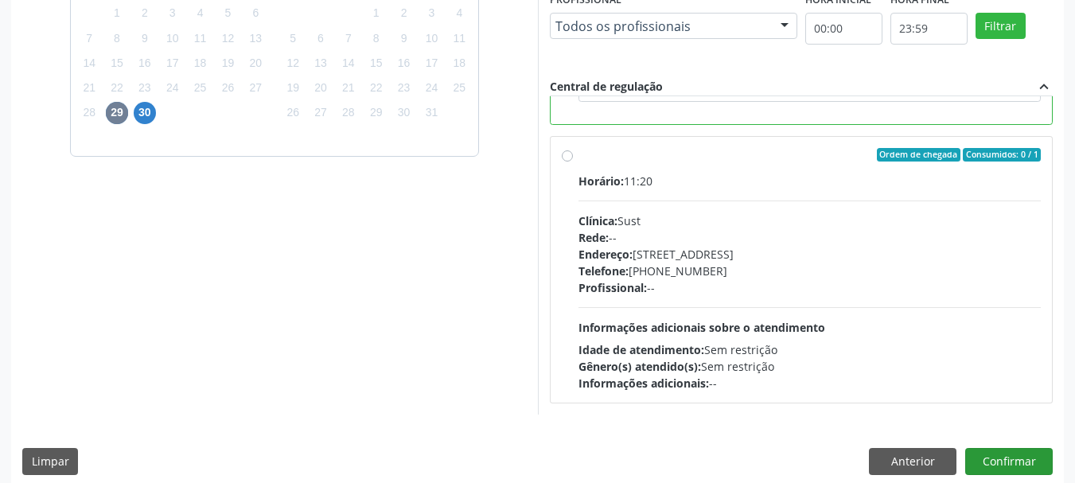
scroll to position [468, 0]
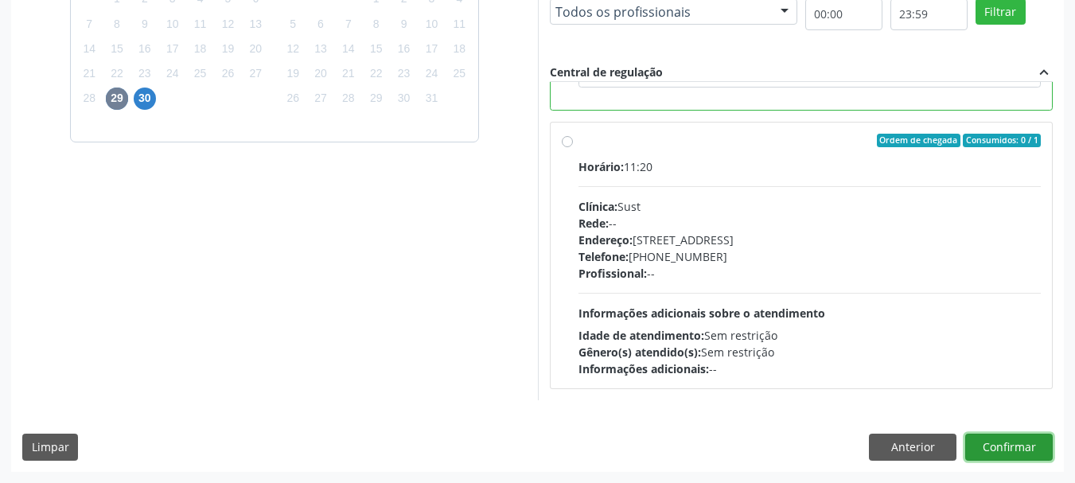
click at [1008, 442] on button "Confirmar" at bounding box center [1009, 447] width 88 height 27
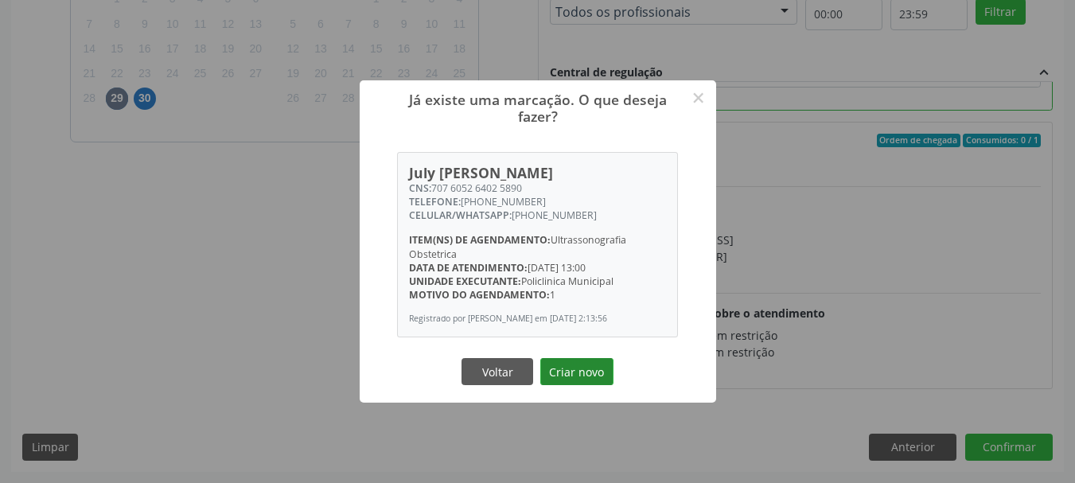
click at [584, 368] on button "Criar novo" at bounding box center [576, 371] width 73 height 27
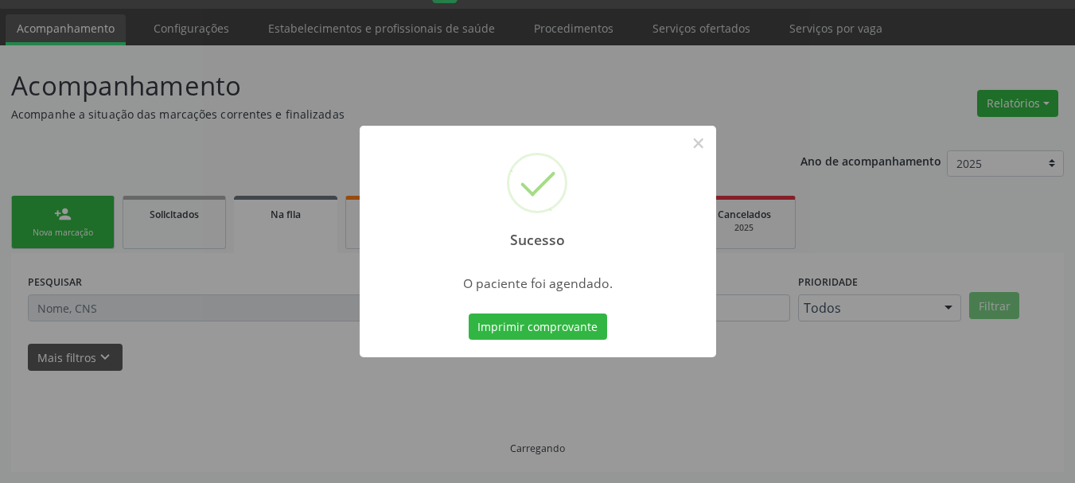
scroll to position [42, 0]
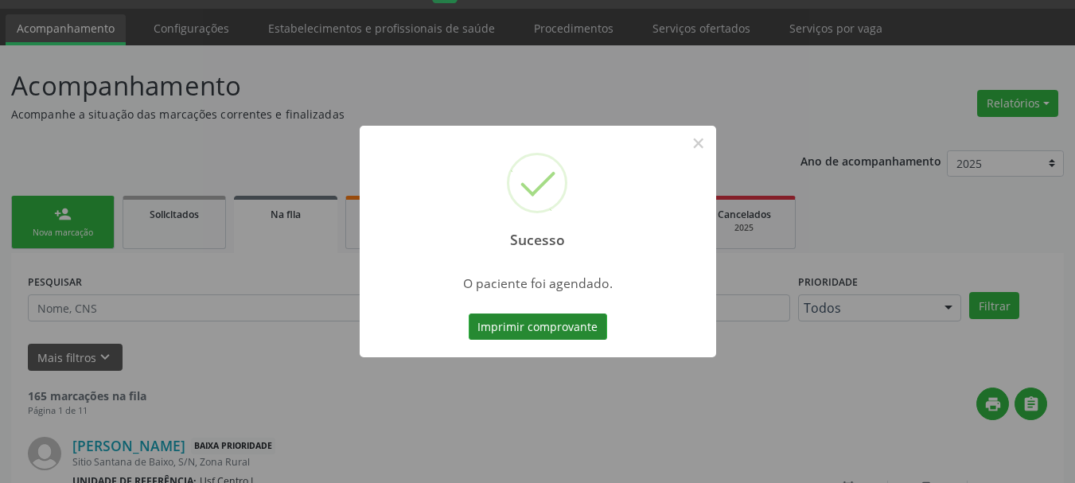
click at [604, 321] on button "Imprimir comprovante" at bounding box center [538, 326] width 138 height 27
